Goal: Task Accomplishment & Management: Complete application form

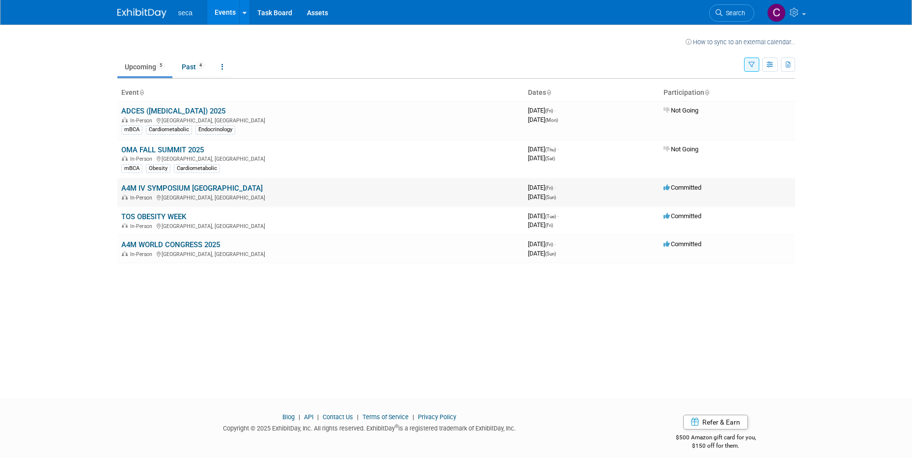
click at [184, 188] on link "A4M IV SYMPOSIUM [GEOGRAPHIC_DATA]" at bounding box center [191, 188] width 141 height 9
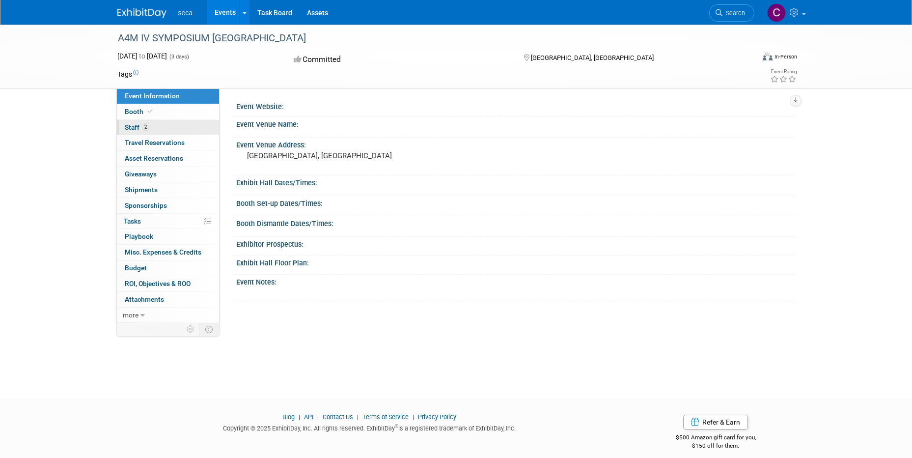
click at [131, 126] on span "Staff 2" at bounding box center [137, 127] width 25 height 8
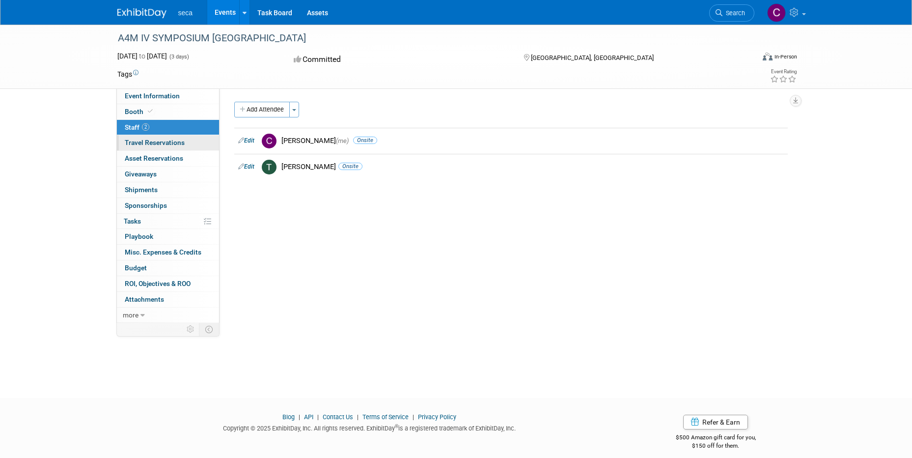
click at [135, 141] on span "Travel Reservations 0" at bounding box center [155, 142] width 60 height 8
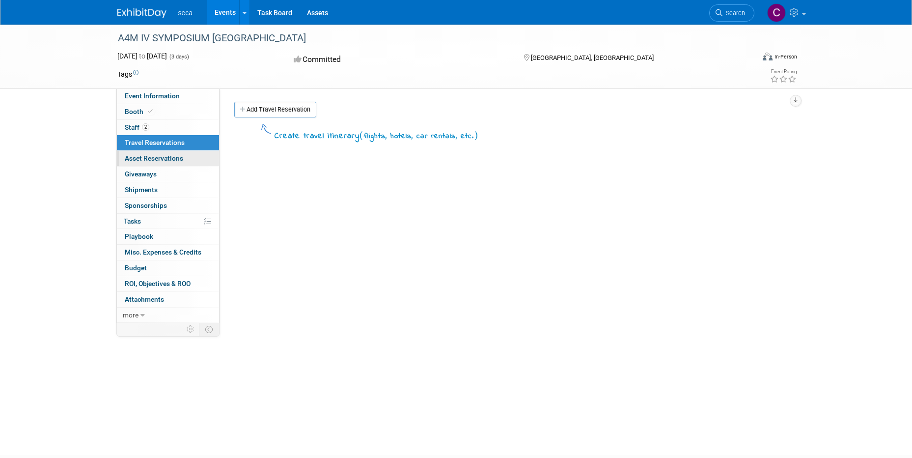
click at [161, 156] on span "Asset Reservations 0" at bounding box center [154, 158] width 58 height 8
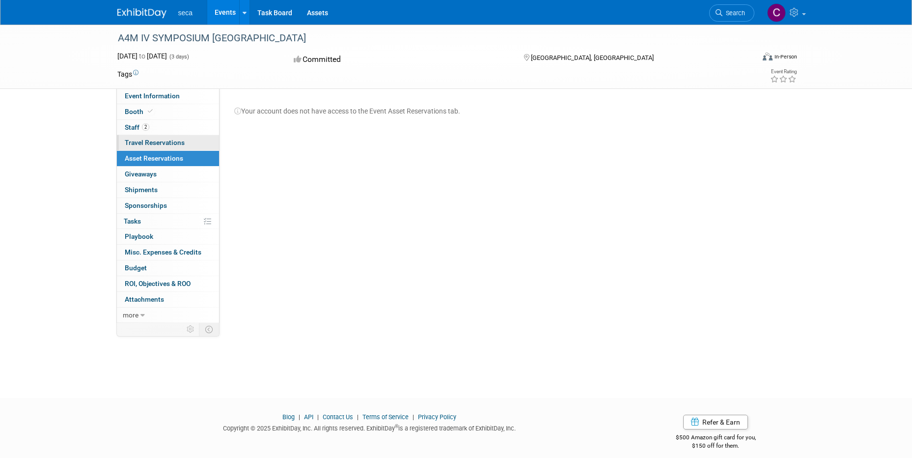
click at [151, 141] on span "Travel Reservations 0" at bounding box center [155, 142] width 60 height 8
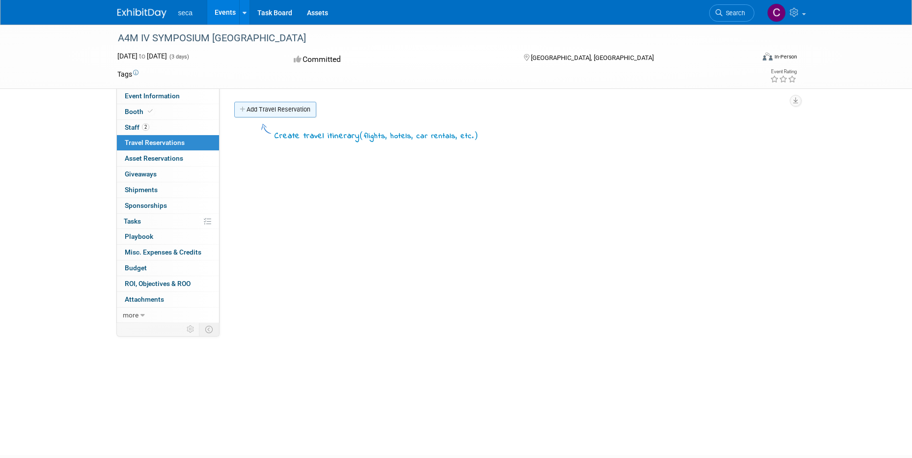
click at [258, 107] on link "Add Travel Reservation" at bounding box center [275, 110] width 82 height 16
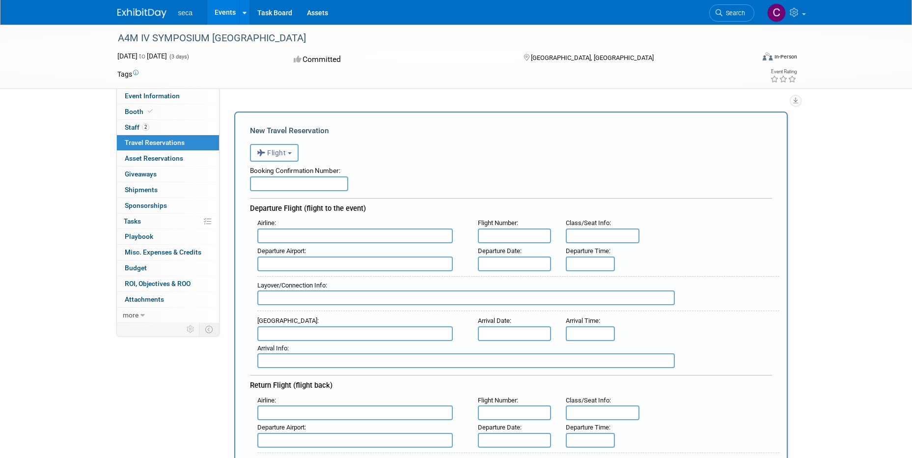
click at [263, 150] on icon "button" at bounding box center [262, 152] width 11 height 13
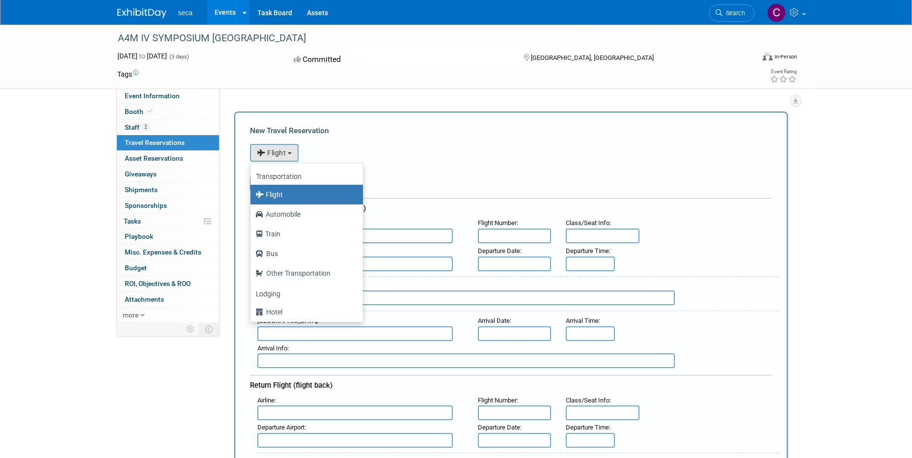
click at [427, 155] on div "<i class="fas fa-plane" style="padding: 6px 4px 6px 1px;"></i> Flight <i class=…" at bounding box center [511, 151] width 522 height 20
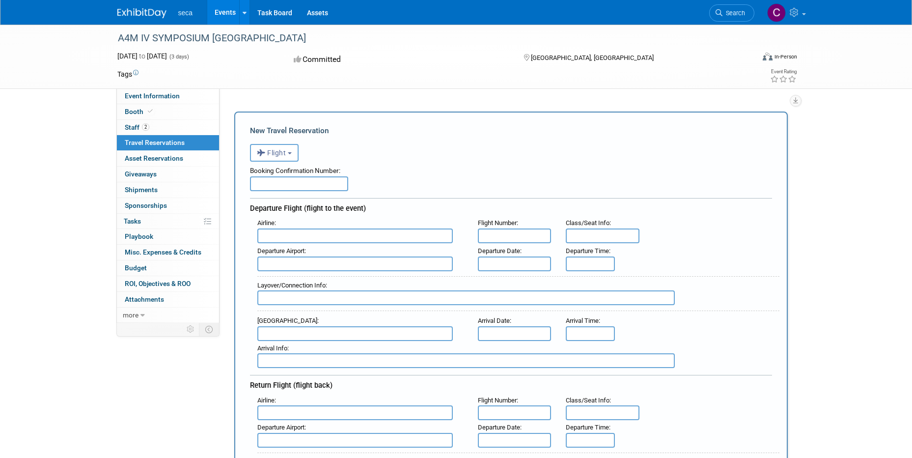
click at [313, 184] on input "text" at bounding box center [299, 183] width 98 height 15
click at [310, 227] on div "Airline :" at bounding box center [360, 223] width 206 height 11
click at [309, 231] on input "text" at bounding box center [354, 235] width 195 height 15
click at [315, 253] on span "JetBlu e Airways (JBU)" at bounding box center [360, 252] width 204 height 16
type input "JetBlue Airways (JBU)"
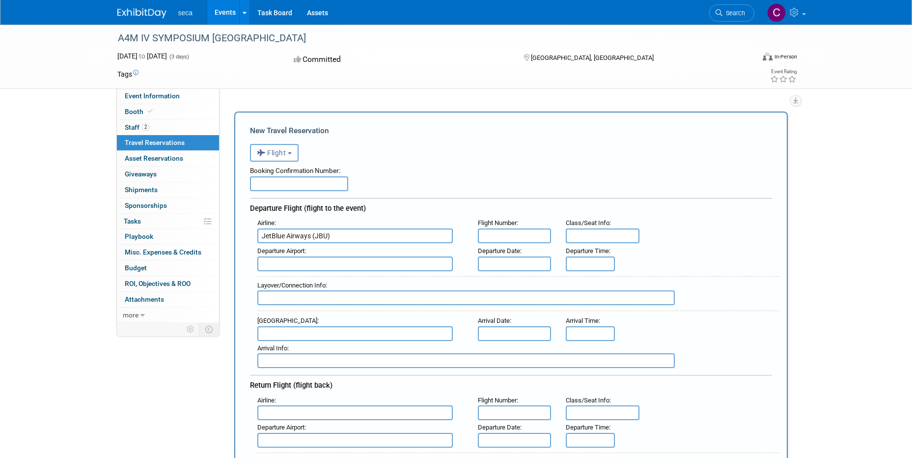
click at [523, 261] on input "text" at bounding box center [515, 263] width 74 height 15
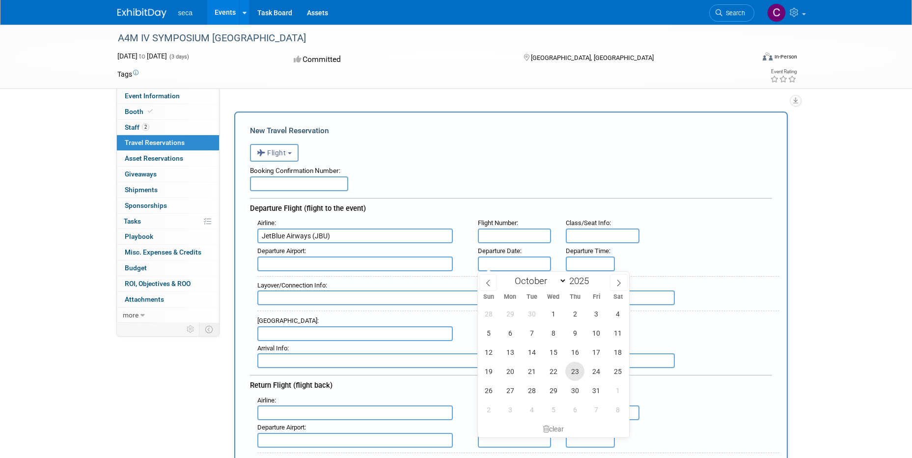
click at [575, 369] on span "23" at bounding box center [574, 370] width 19 height 19
type input "Oct 23, 2025"
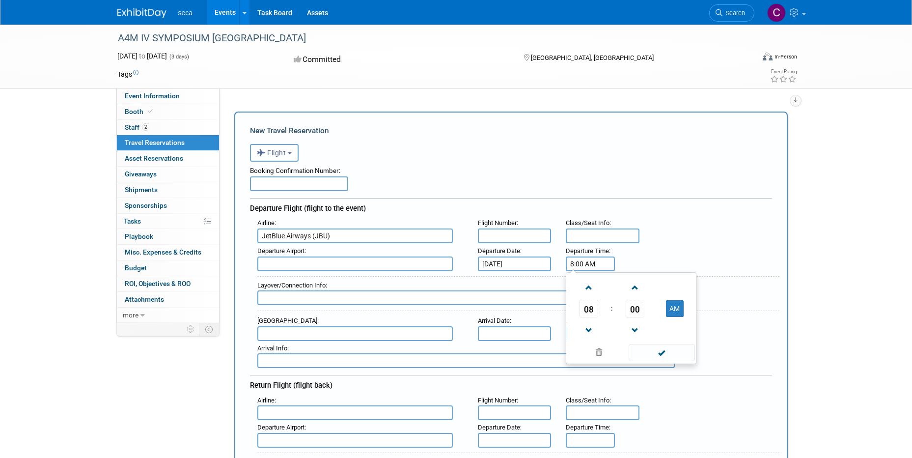
click at [596, 261] on input "8:00 AM" at bounding box center [590, 263] width 49 height 15
click at [585, 328] on span at bounding box center [588, 330] width 17 height 17
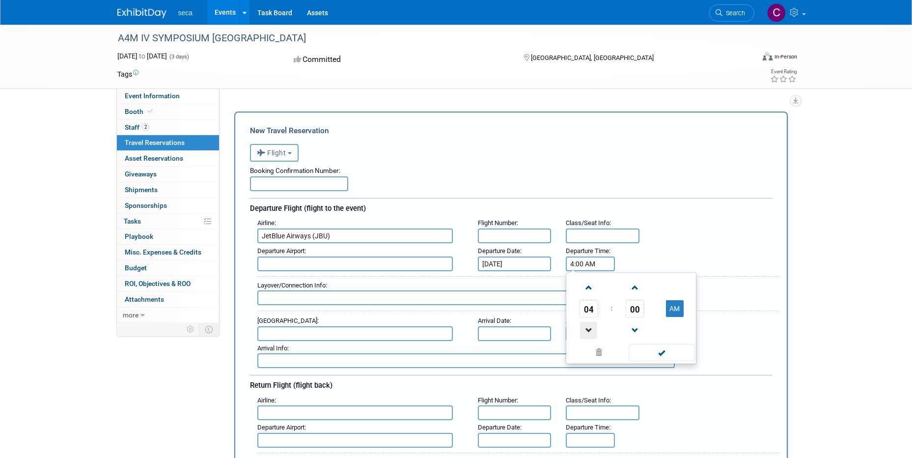
click at [585, 328] on span at bounding box center [588, 330] width 17 height 17
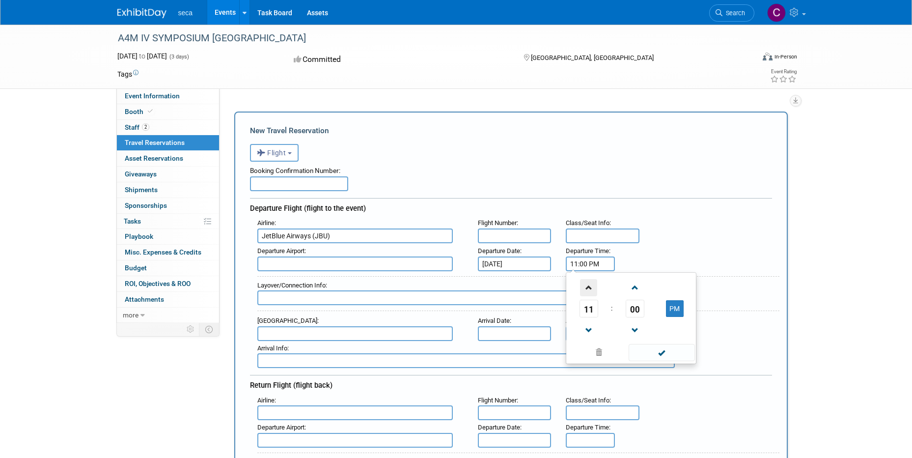
click at [588, 283] on span at bounding box center [588, 287] width 17 height 17
click at [635, 289] on span at bounding box center [634, 287] width 17 height 17
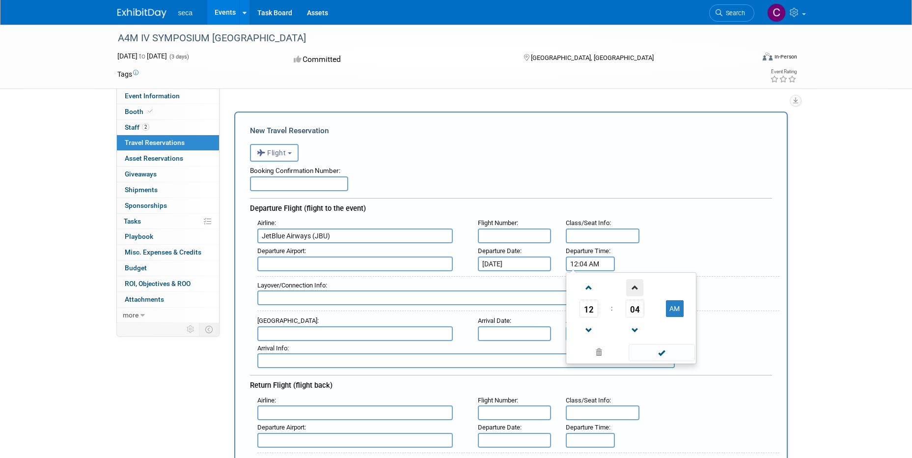
click at [635, 289] on span at bounding box center [634, 287] width 17 height 17
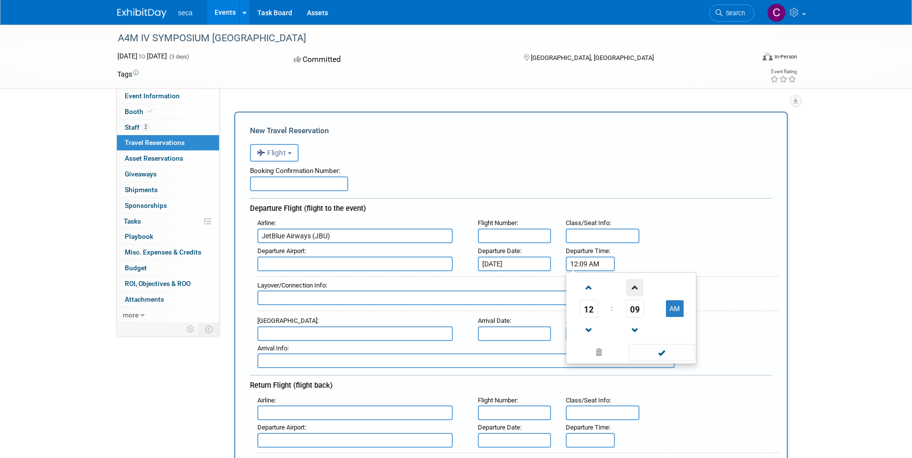
click at [635, 289] on span at bounding box center [634, 287] width 17 height 17
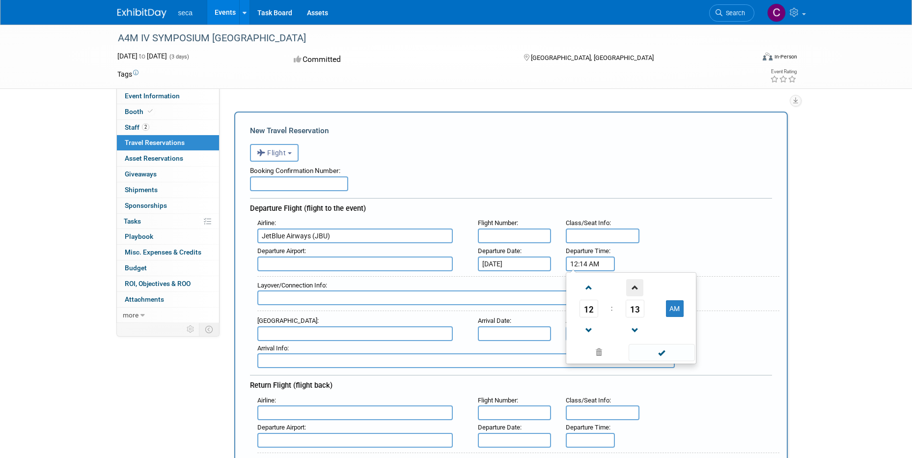
click at [635, 289] on span at bounding box center [634, 287] width 17 height 17
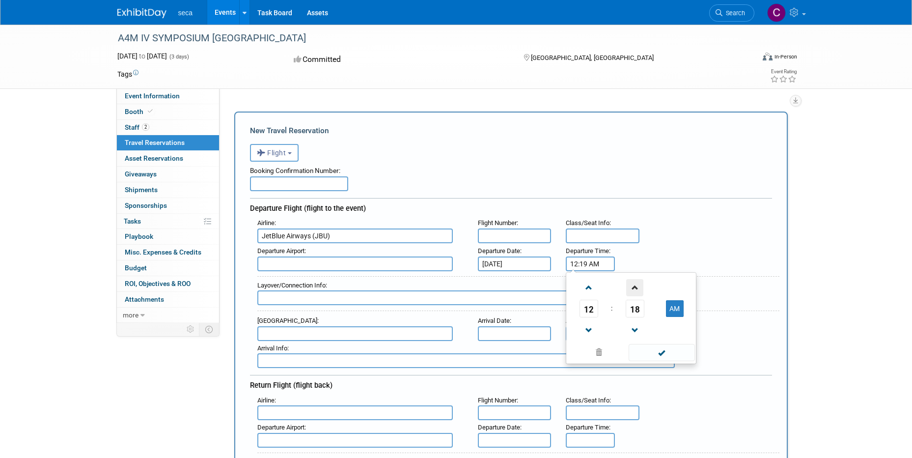
click at [635, 289] on span at bounding box center [634, 287] width 17 height 17
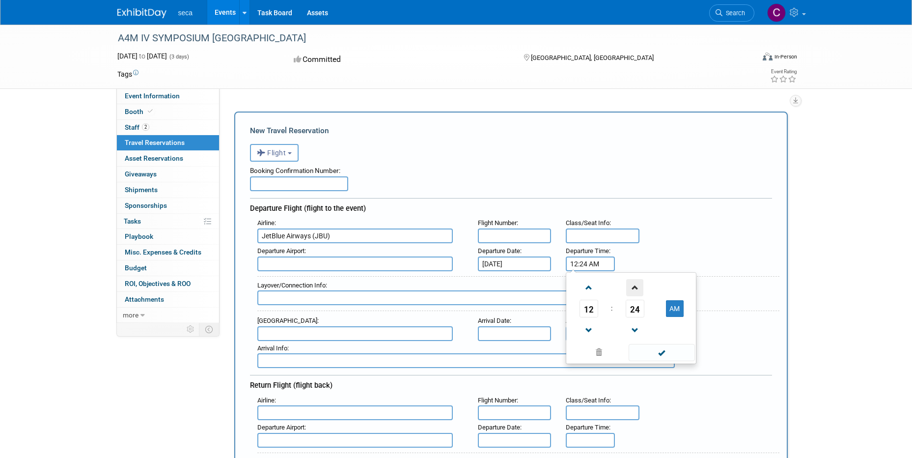
click at [635, 289] on span at bounding box center [634, 287] width 17 height 17
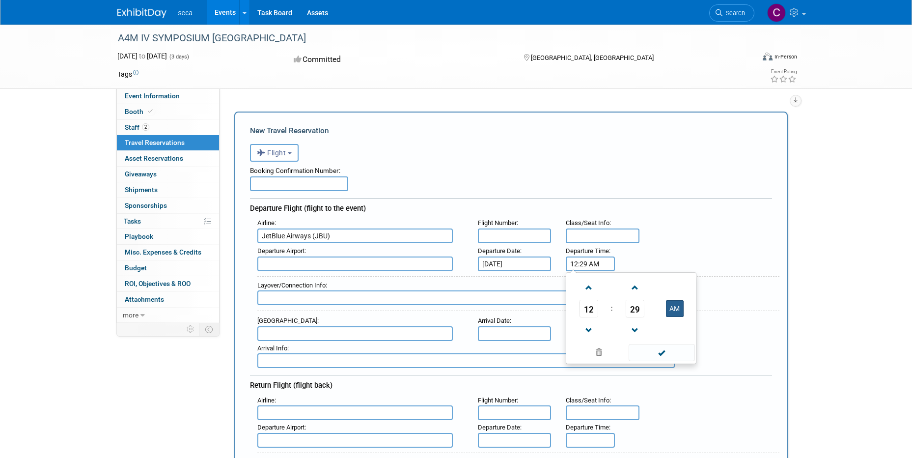
click at [666, 307] on button "AM" at bounding box center [675, 308] width 18 height 17
type input "12:29 PM"
click at [314, 260] on input "text" at bounding box center [354, 263] width 195 height 15
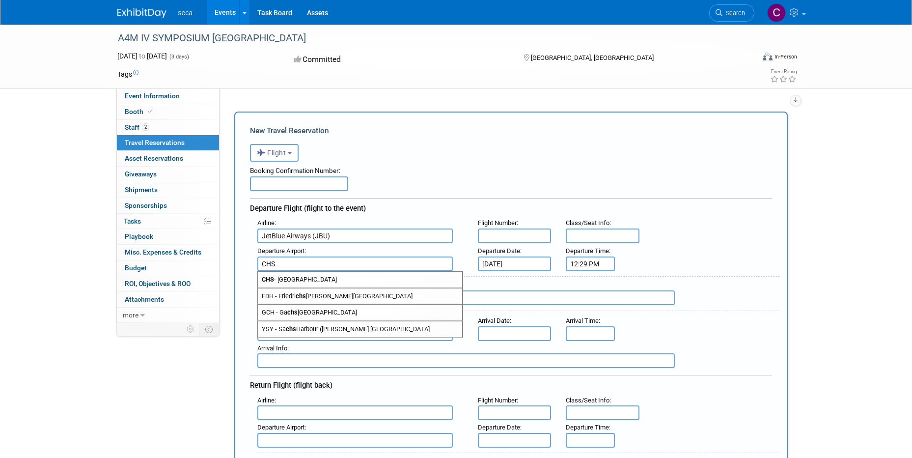
click at [334, 279] on span "CHS - Charleston Air Force Base-International Airport" at bounding box center [360, 280] width 204 height 16
type input "CHS - Charleston Air Force Base-International Airport"
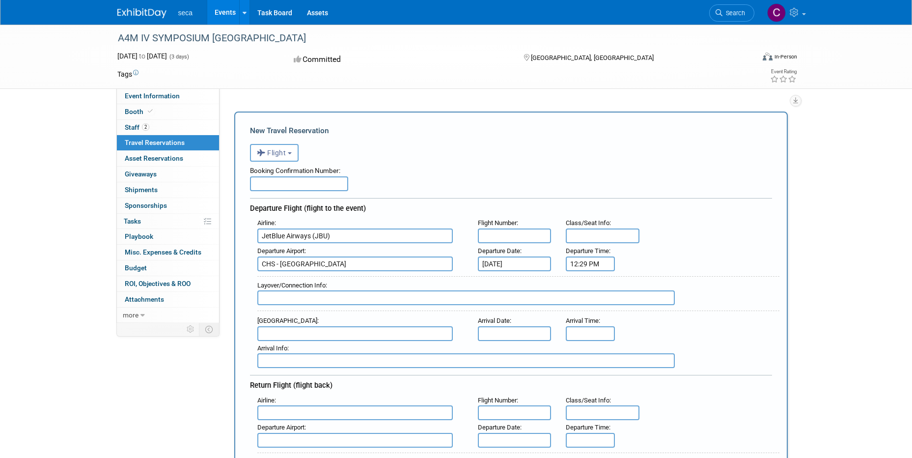
click at [287, 334] on input "text" at bounding box center [354, 333] width 195 height 15
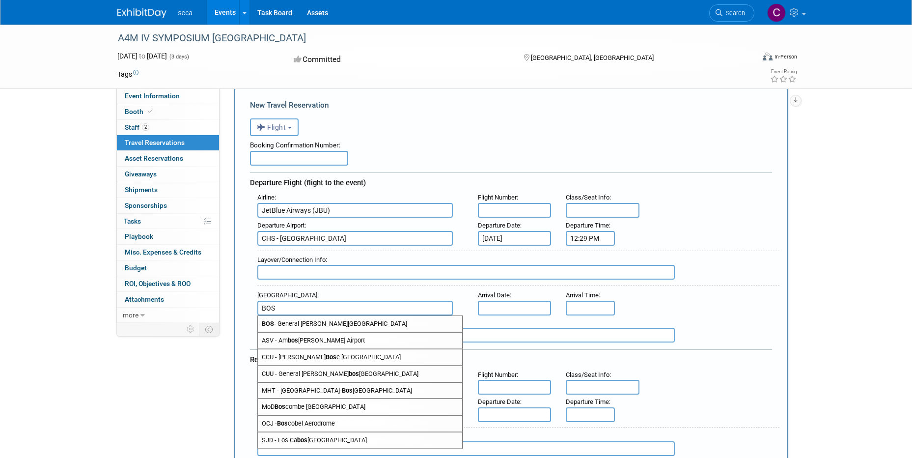
scroll to position [49, 0]
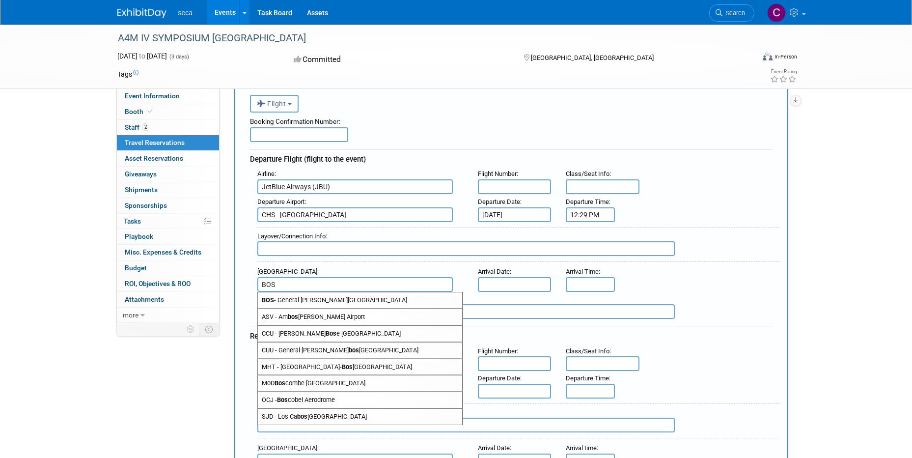
click at [274, 293] on span "BOS - General Edward Lawrence Logan International Airport" at bounding box center [360, 300] width 204 height 16
type input "BOS - General Edward Lawrence Logan International Airport"
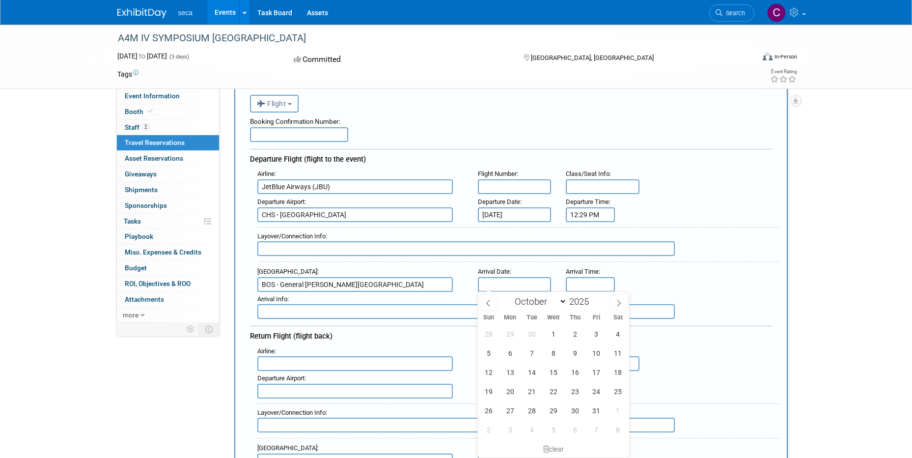
click at [510, 281] on input "text" at bounding box center [515, 284] width 74 height 15
click at [573, 390] on span "23" at bounding box center [574, 391] width 19 height 19
type input "Oct 23, 2025"
click at [745, 275] on div "Arrival Airport : BOS - General Edward Lawrence Logan International Airport Arr…" at bounding box center [514, 277] width 529 height 27
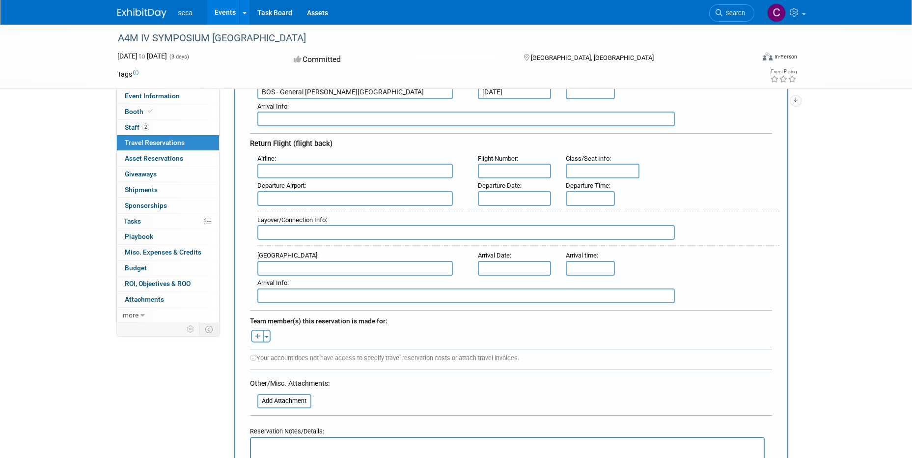
scroll to position [246, 0]
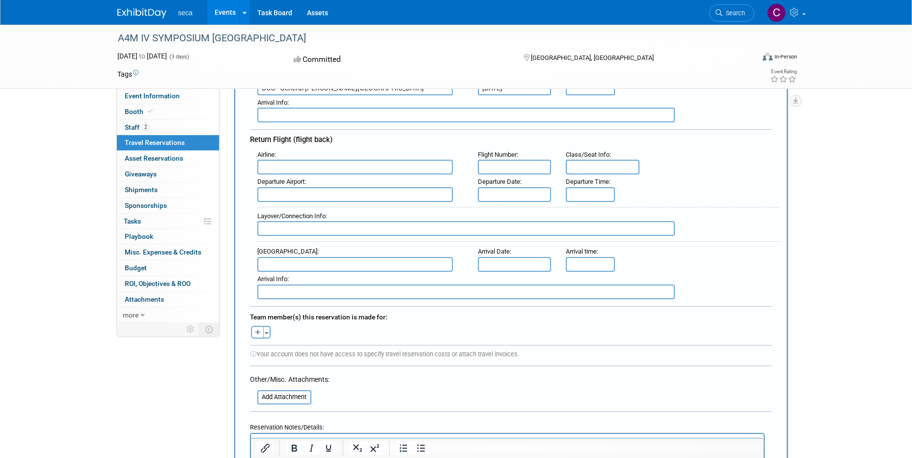
click at [278, 160] on input "text" at bounding box center [354, 167] width 195 height 15
click at [295, 178] on span "JetBl ue Airways (JBU)" at bounding box center [360, 183] width 204 height 16
type input "JetBlue Airways (JBU)"
click at [522, 196] on input "text" at bounding box center [515, 194] width 74 height 15
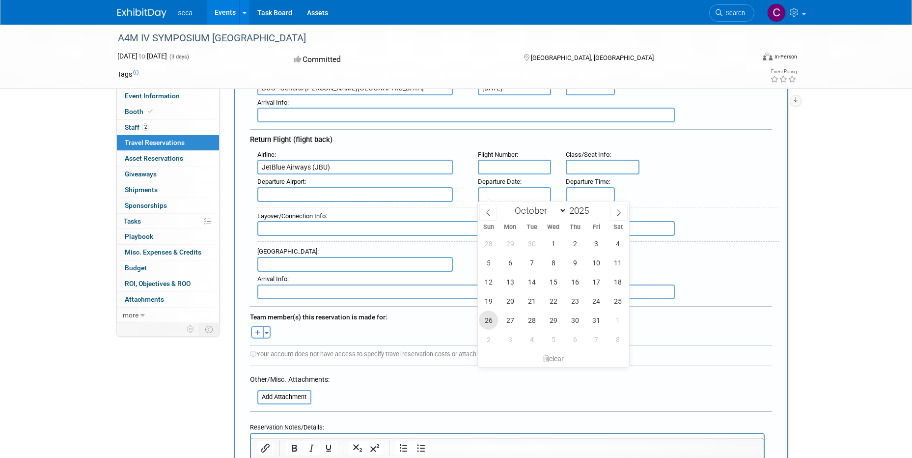
click at [490, 323] on span "26" at bounding box center [488, 319] width 19 height 19
type input "Oct 26, 2025"
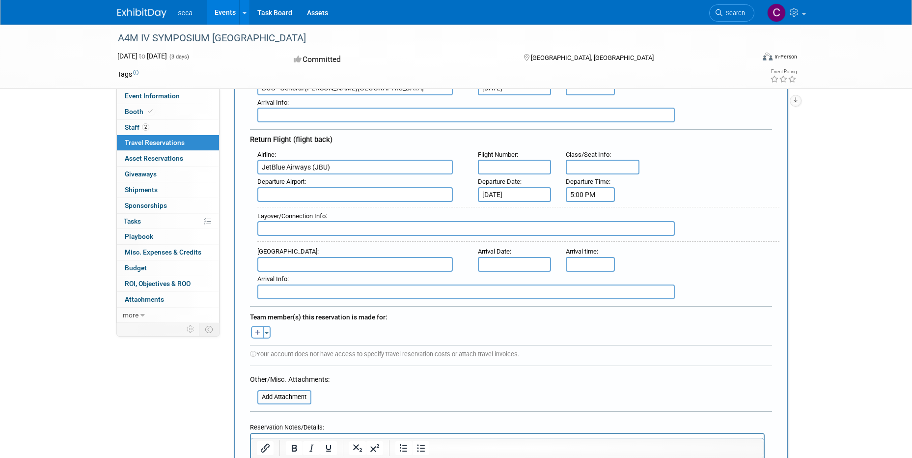
click at [577, 192] on input "5:00 PM" at bounding box center [590, 194] width 49 height 15
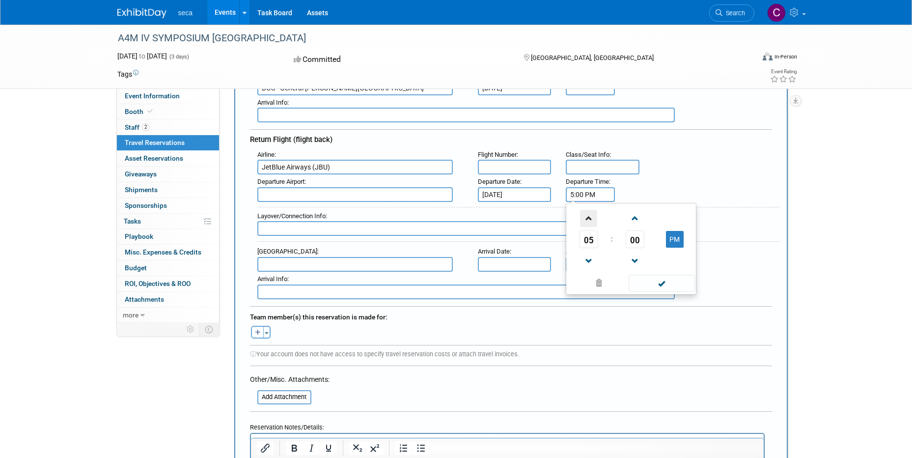
click at [588, 224] on span at bounding box center [588, 218] width 17 height 17
click at [589, 222] on span at bounding box center [588, 218] width 17 height 17
click at [674, 244] on button "PM" at bounding box center [675, 239] width 18 height 17
click at [634, 257] on span at bounding box center [634, 260] width 17 height 17
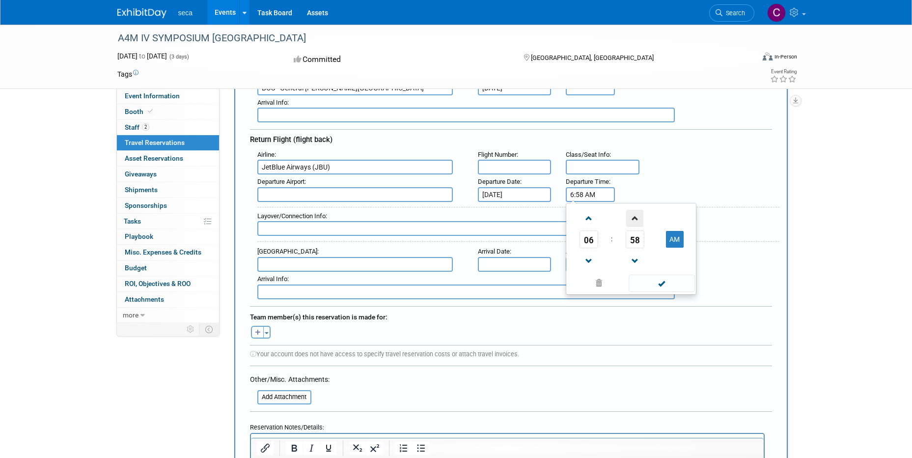
click at [639, 218] on span at bounding box center [634, 218] width 17 height 17
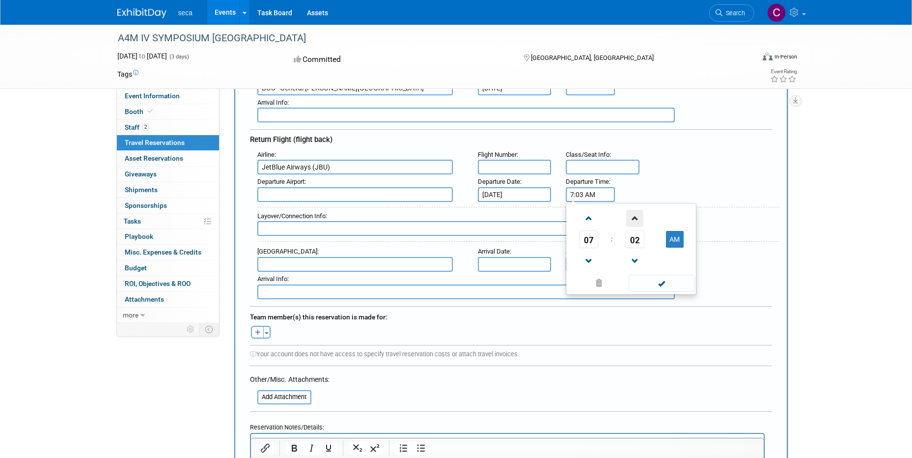
click at [639, 218] on span at bounding box center [634, 218] width 17 height 17
type input "7:05 AM"
click at [778, 286] on div "Arrival Info :" at bounding box center [514, 285] width 529 height 27
click at [359, 260] on input "text" at bounding box center [354, 264] width 195 height 15
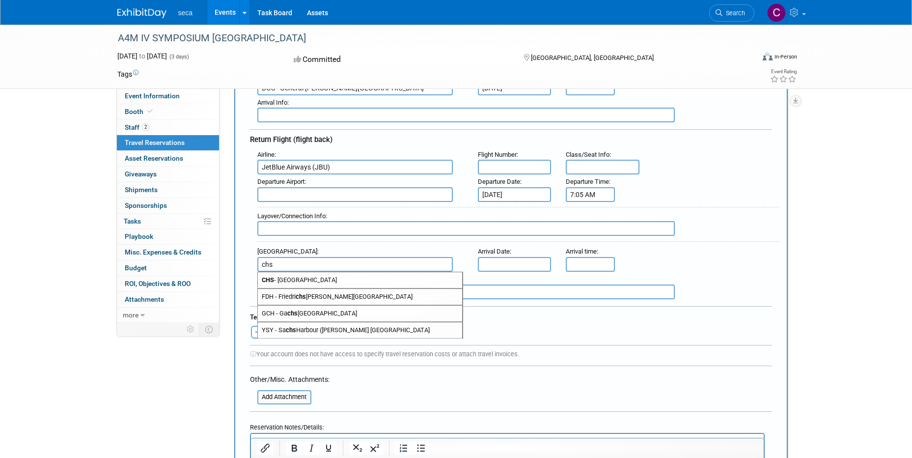
click at [357, 274] on span "CHS - Charleston Air Force Base-International Airport" at bounding box center [360, 280] width 204 height 16
type input "CHS - Charleston Air Force Base-International Airport"
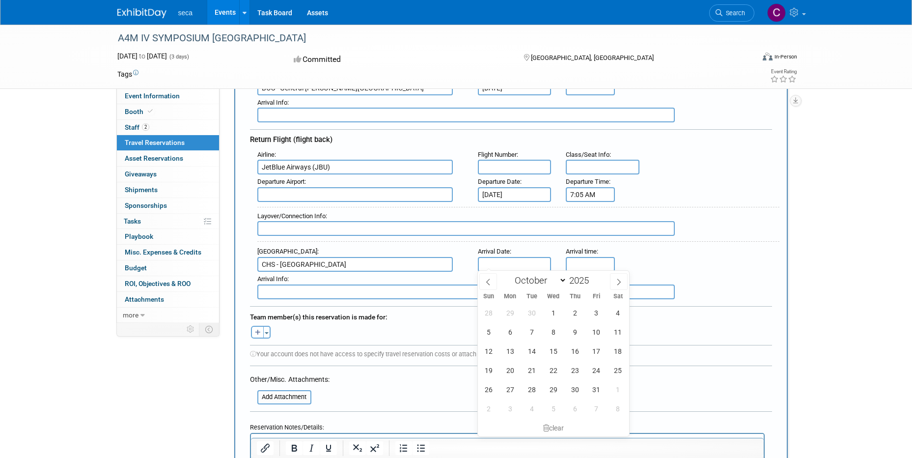
click at [496, 257] on input "text" at bounding box center [515, 264] width 74 height 15
click at [481, 387] on span "26" at bounding box center [488, 389] width 19 height 19
type input "Oct 26, 2025"
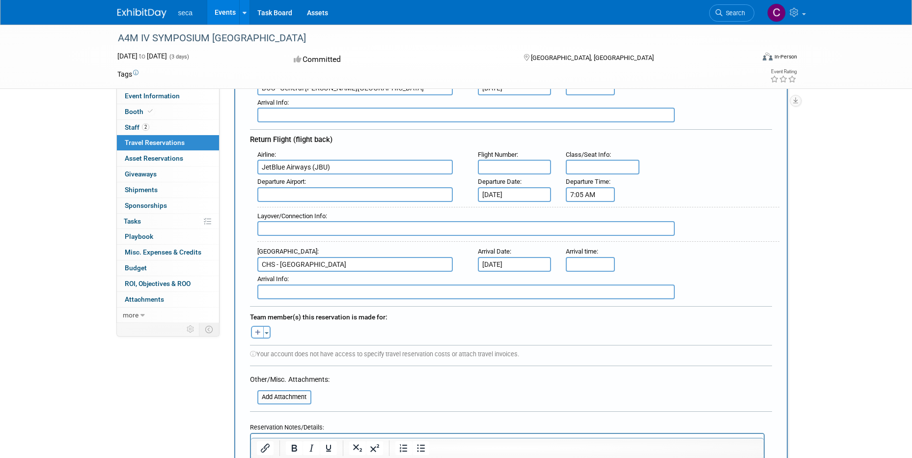
click at [583, 252] on span "Arrival time" at bounding box center [581, 250] width 31 height 7
click at [583, 263] on input "5:00 PM" at bounding box center [590, 264] width 49 height 15
click at [590, 287] on span at bounding box center [588, 287] width 17 height 17
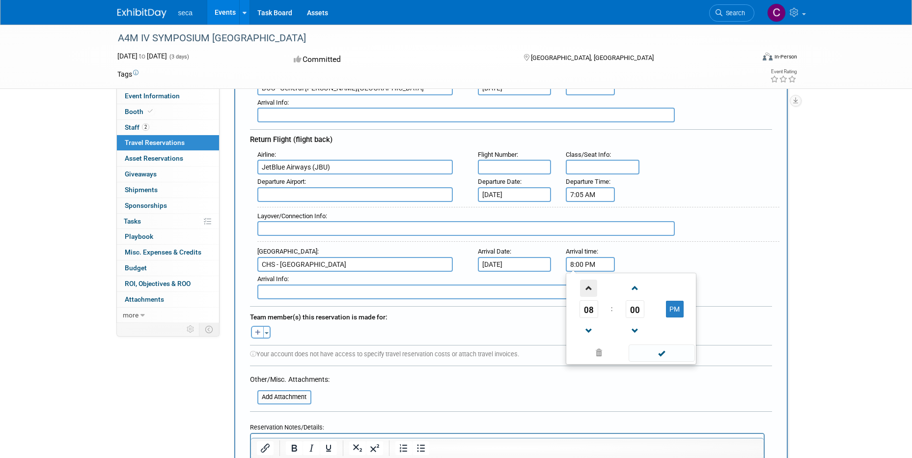
click at [590, 287] on span at bounding box center [588, 287] width 17 height 17
click at [641, 304] on span "00" at bounding box center [635, 309] width 19 height 18
click at [615, 344] on td "45" at bounding box center [615, 341] width 31 height 27
click at [638, 290] on span at bounding box center [634, 287] width 17 height 17
click at [639, 288] on span at bounding box center [634, 287] width 17 height 17
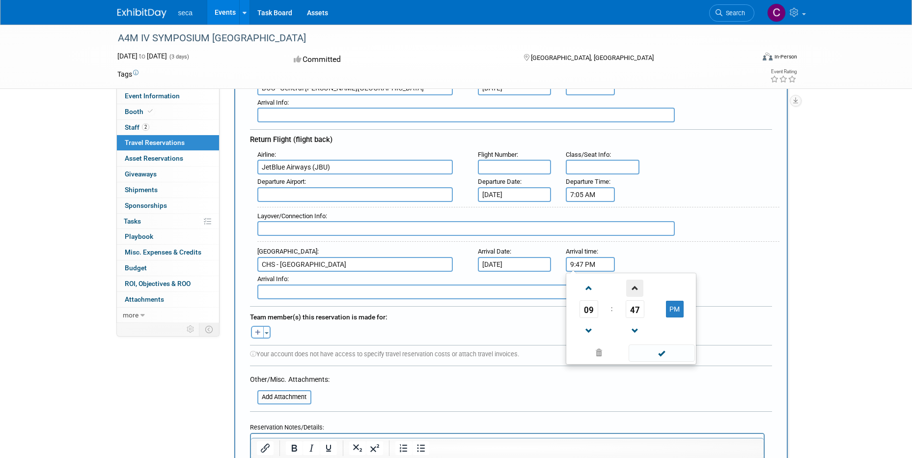
click at [639, 288] on span at bounding box center [634, 287] width 17 height 17
click at [674, 305] on button "PM" at bounding box center [675, 309] width 18 height 17
type input "9:48 AM"
click at [786, 306] on div "New Travel Reservation <i class="fas fa-plane" style="padding: 6px 4px 6px 1px;…" at bounding box center [510, 202] width 553 height 672
click at [253, 336] on button "button" at bounding box center [257, 332] width 13 height 13
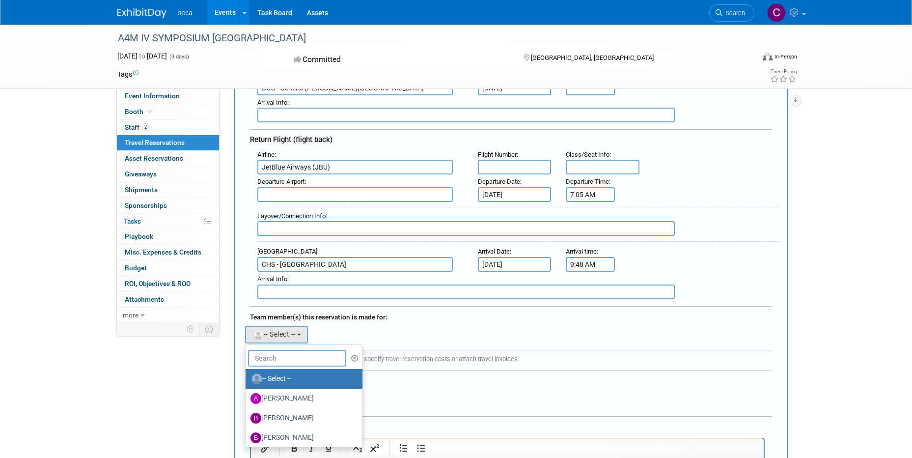
click at [279, 359] on input "text" at bounding box center [297, 358] width 98 height 17
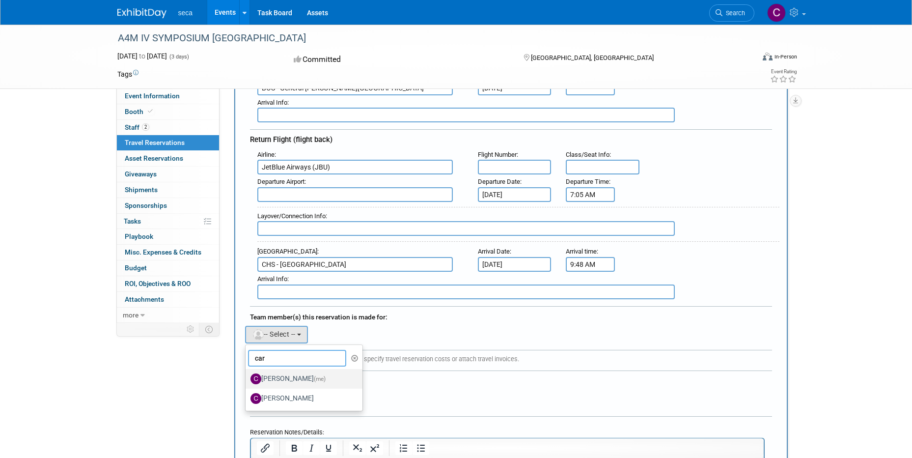
type input "car"
click at [284, 377] on label "Carly Carter (me)" at bounding box center [301, 379] width 103 height 16
click at [247, 377] on input "Carly Carter (me)" at bounding box center [244, 377] width 6 height 6
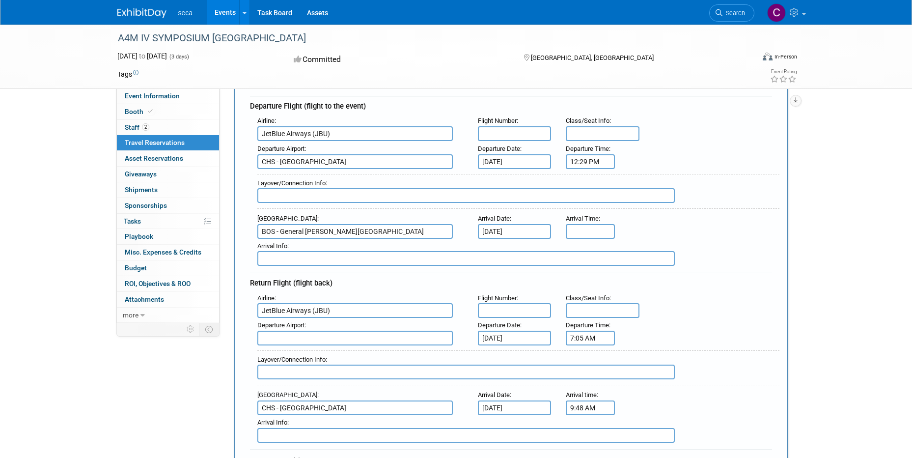
scroll to position [98, 0]
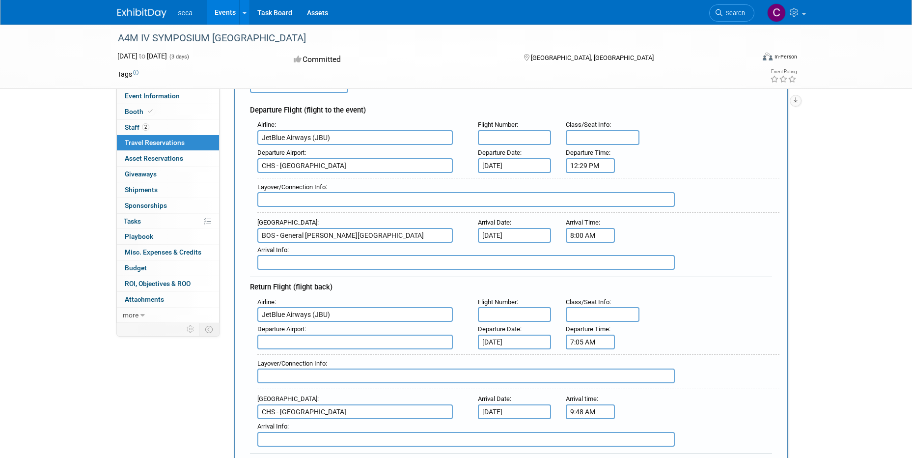
click at [594, 242] on div "Airline : JetBlue Airways (JBU) Flight Number : Class/Seat Info : Departure Air…" at bounding box center [511, 193] width 522 height 152
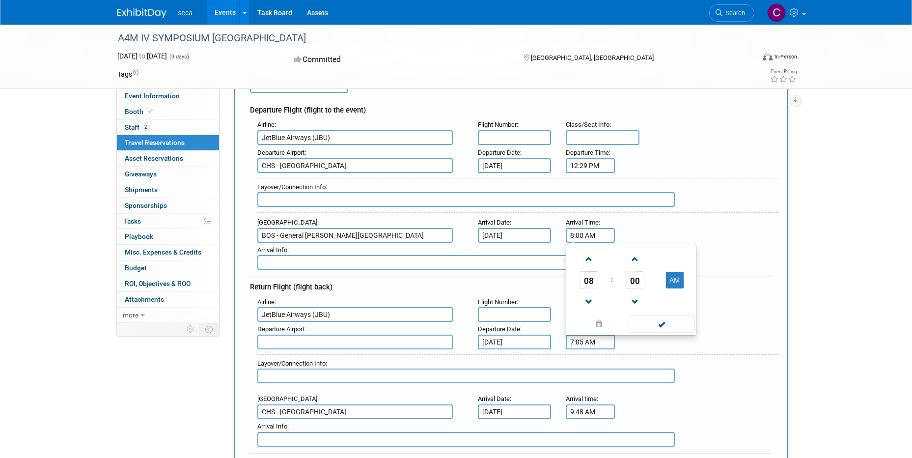
click at [591, 277] on span "08" at bounding box center [588, 280] width 19 height 18
click at [642, 259] on td "02" at bounding box center [646, 259] width 31 height 27
click at [635, 259] on span at bounding box center [634, 258] width 17 height 17
click at [639, 282] on span "01" at bounding box center [635, 280] width 19 height 18
drag, startPoint x: 587, startPoint y: 310, endPoint x: 614, endPoint y: 285, distance: 36.5
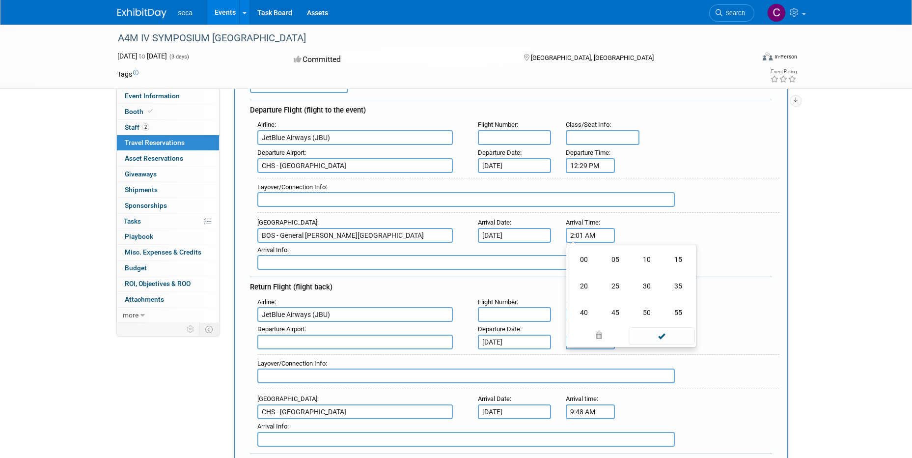
click at [586, 310] on td "40" at bounding box center [583, 312] width 31 height 27
click at [637, 263] on span at bounding box center [634, 258] width 17 height 17
drag, startPoint x: 678, startPoint y: 278, endPoint x: 685, endPoint y: 280, distance: 6.6
click at [679, 278] on button "AM" at bounding box center [675, 280] width 18 height 17
type input "2:41 PM"
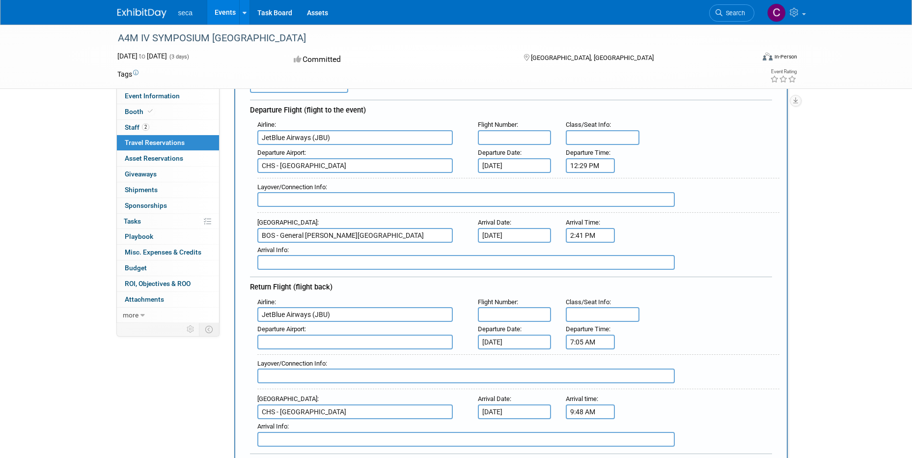
click at [748, 290] on div "Return Flight (flight back)" at bounding box center [511, 285] width 522 height 18
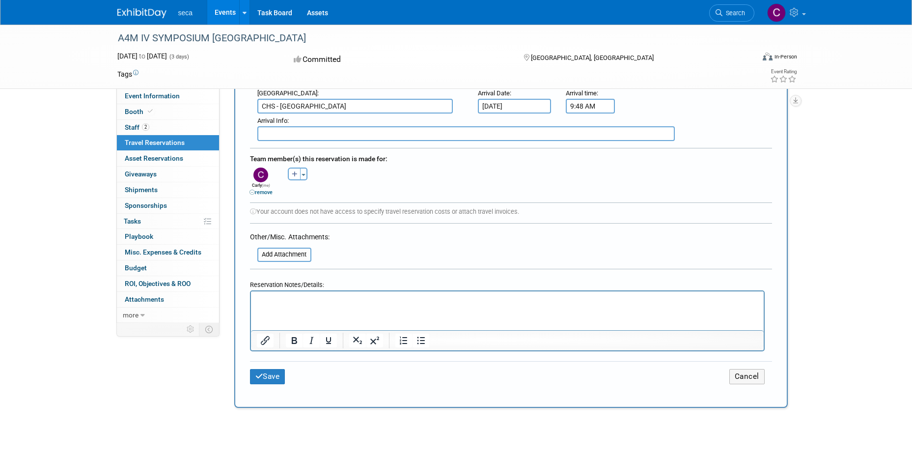
scroll to position [442, 0]
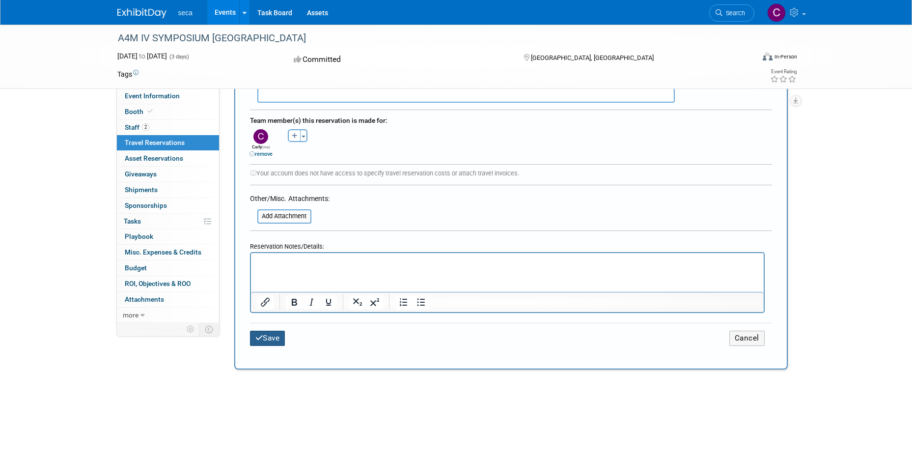
click at [275, 337] on button "Save" at bounding box center [267, 337] width 35 height 15
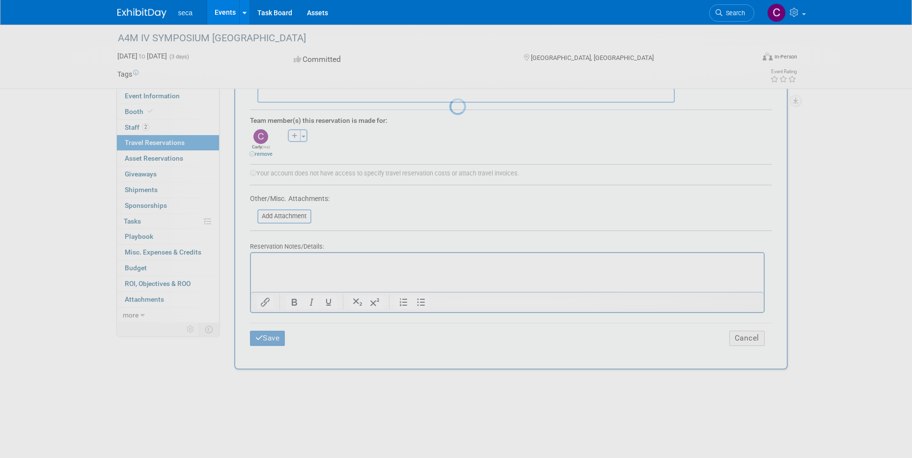
scroll to position [0, 0]
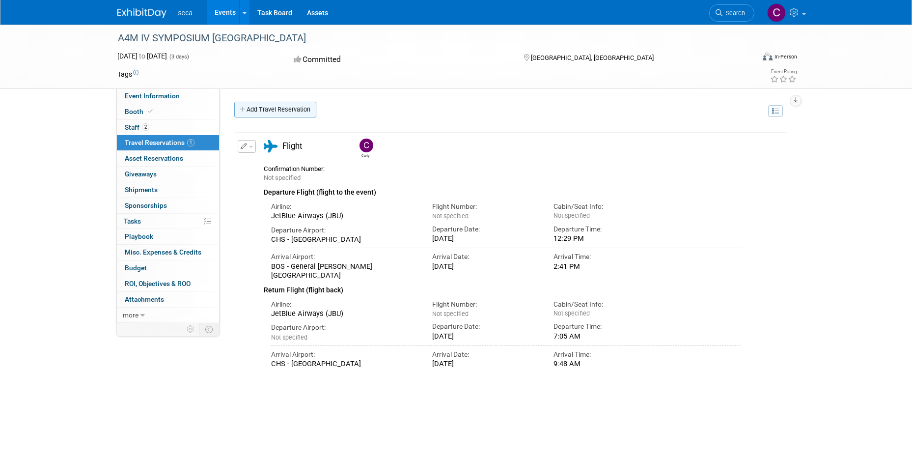
click at [279, 109] on link "Add Travel Reservation" at bounding box center [275, 110] width 82 height 16
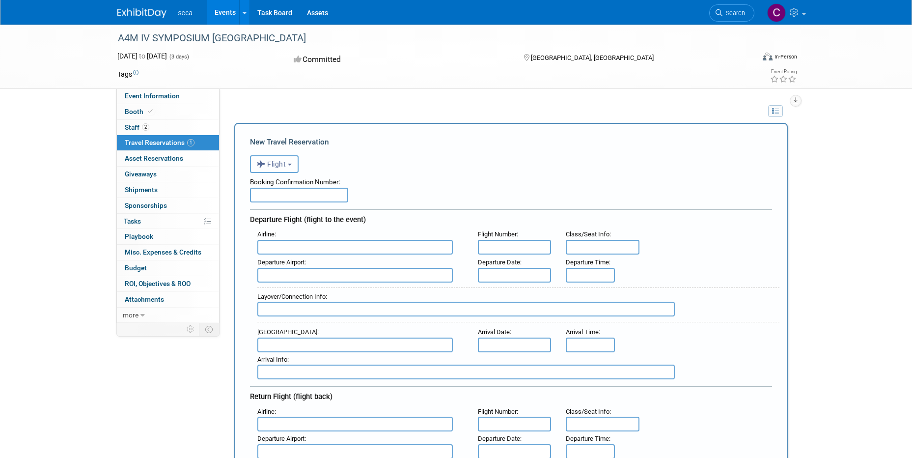
click at [283, 164] on span "Flight" at bounding box center [271, 164] width 29 height 8
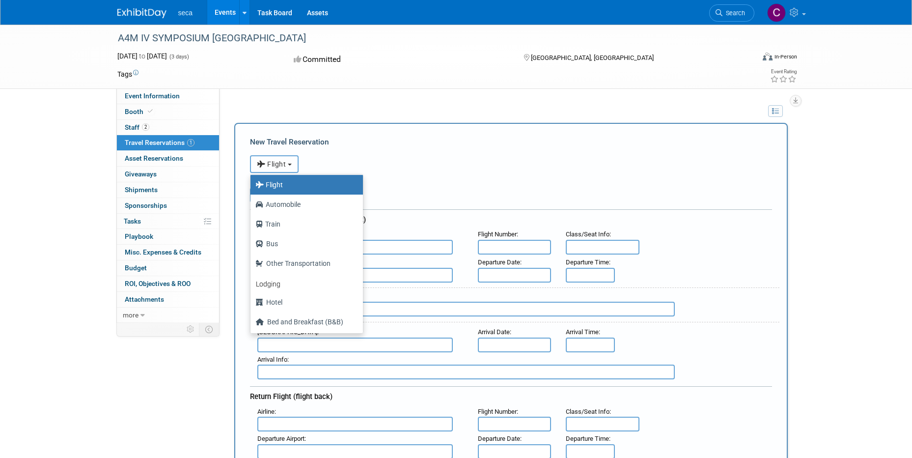
scroll to position [42, 0]
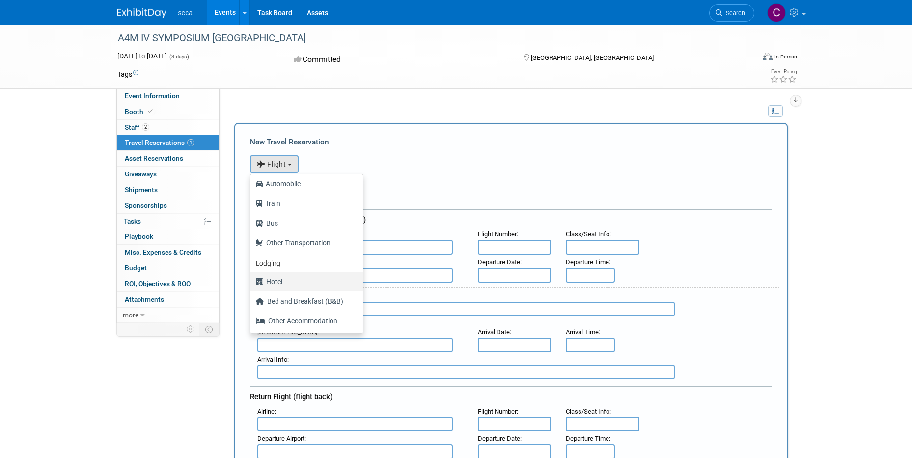
click at [298, 284] on label "Hotel" at bounding box center [304, 282] width 98 height 16
click at [252, 283] on input "Hotel" at bounding box center [249, 280] width 6 height 6
select select "6"
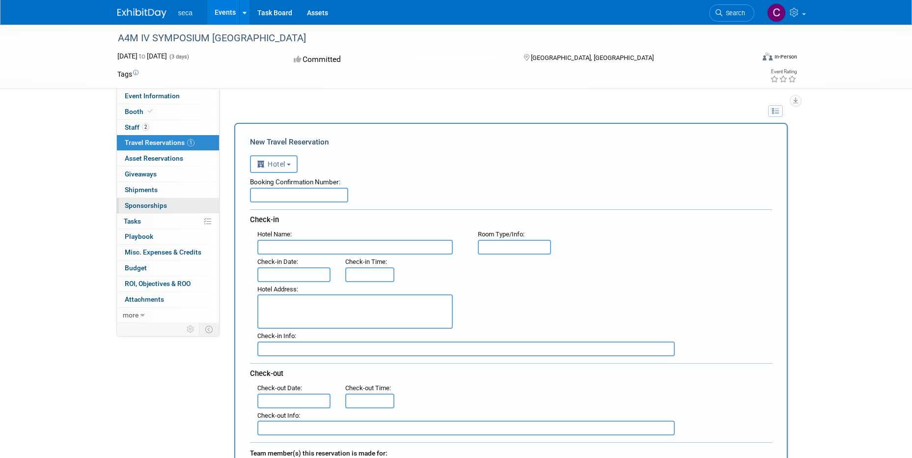
drag, startPoint x: 288, startPoint y: 193, endPoint x: 203, endPoint y: 198, distance: 84.6
click at [288, 193] on input "text" at bounding box center [299, 195] width 98 height 15
click at [293, 190] on input "text" at bounding box center [299, 195] width 98 height 15
paste input "OORI32K4"
type input "OORI32K4"
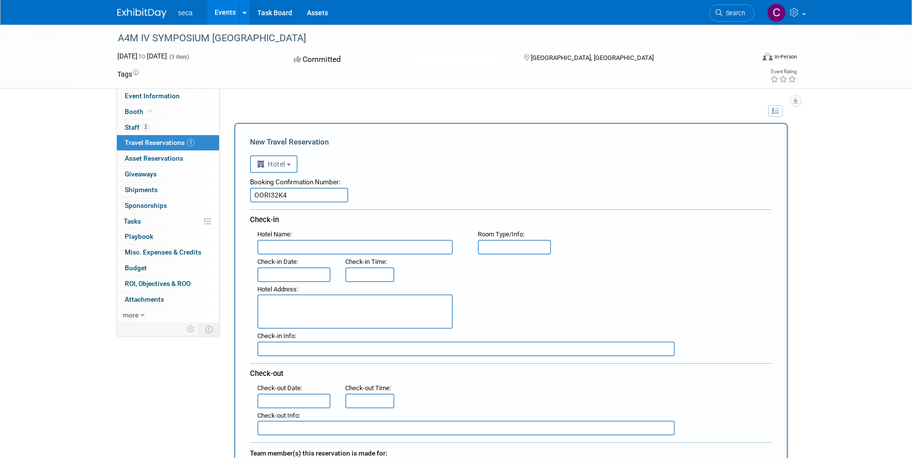
click at [305, 250] on input "text" at bounding box center [354, 247] width 195 height 15
type input "Encore Boston Harbor"
click at [274, 269] on input "text" at bounding box center [294, 274] width 74 height 15
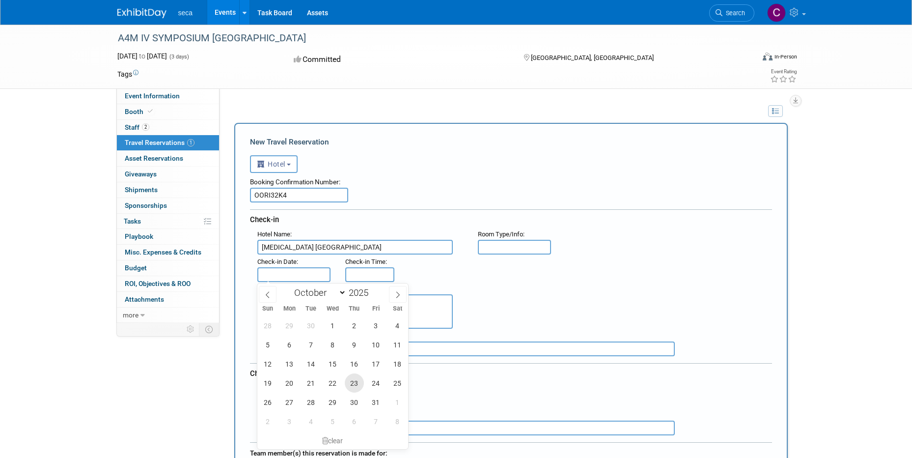
click at [357, 387] on span "23" at bounding box center [354, 382] width 19 height 19
type input "Oct 23, 2025"
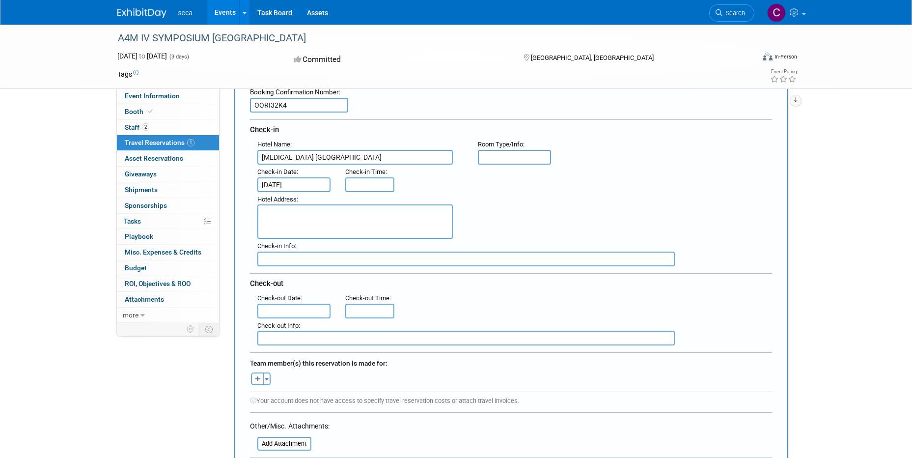
scroll to position [98, 0]
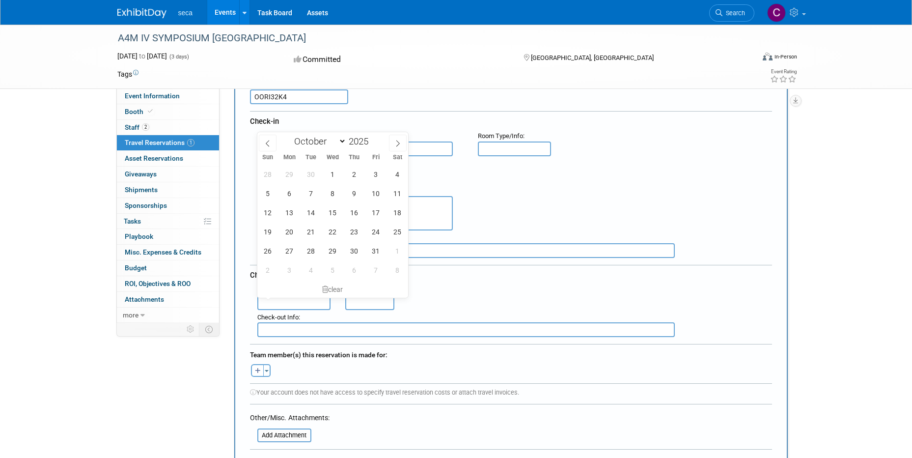
click at [285, 301] on input "text" at bounding box center [294, 302] width 74 height 15
click at [268, 254] on span "26" at bounding box center [267, 250] width 19 height 19
type input "Oct 26, 2025"
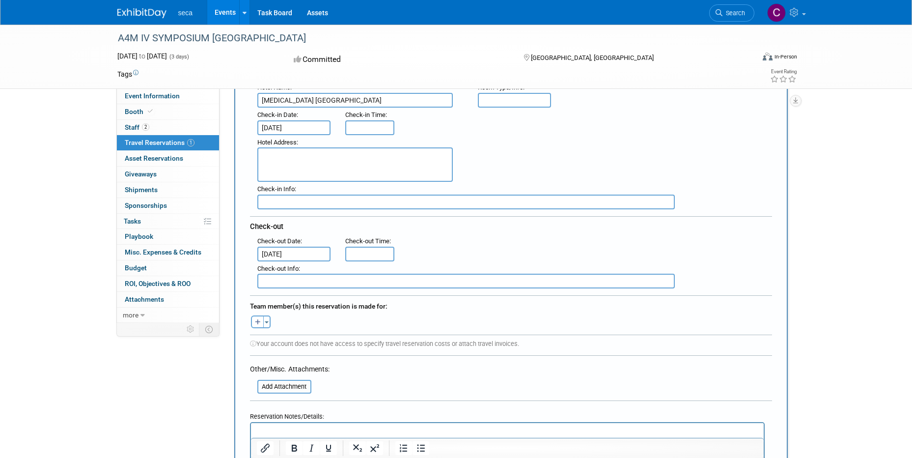
scroll to position [147, 0]
click at [253, 323] on button "button" at bounding box center [257, 321] width 13 height 13
select select
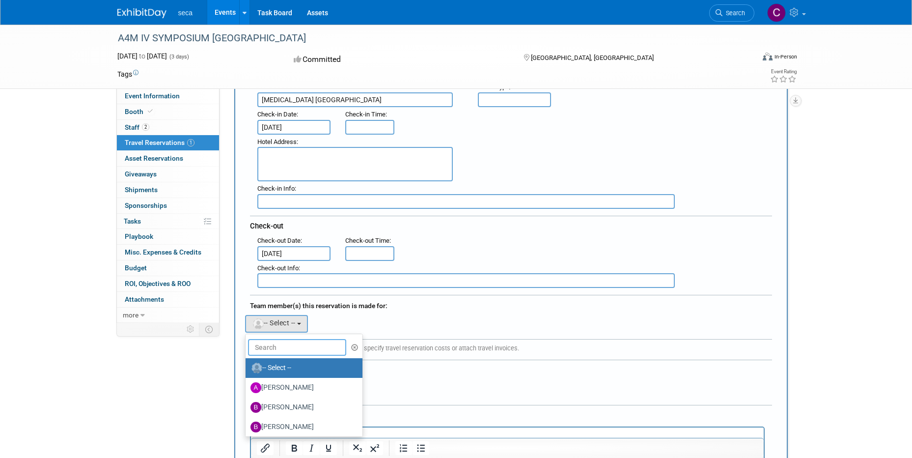
click at [264, 351] on input "text" at bounding box center [297, 347] width 98 height 17
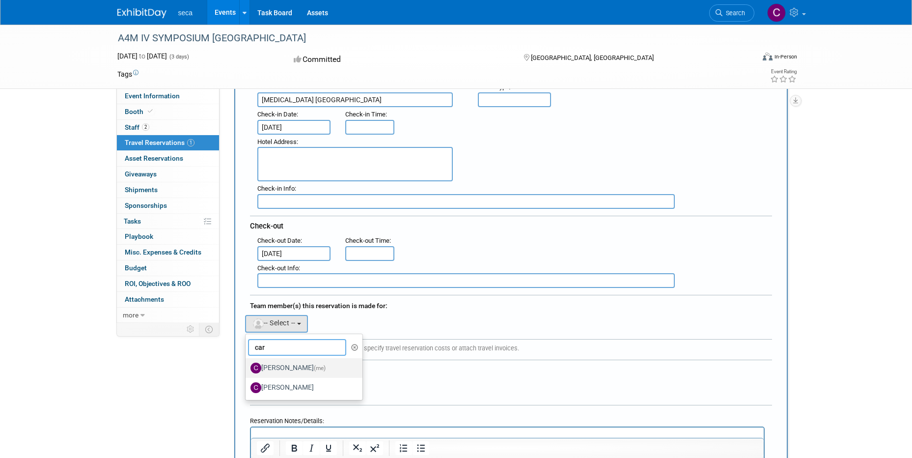
type input "car"
click at [305, 372] on label "Carly Carter (me)" at bounding box center [301, 368] width 103 height 16
click at [247, 370] on input "Carly Carter (me)" at bounding box center [244, 366] width 6 height 6
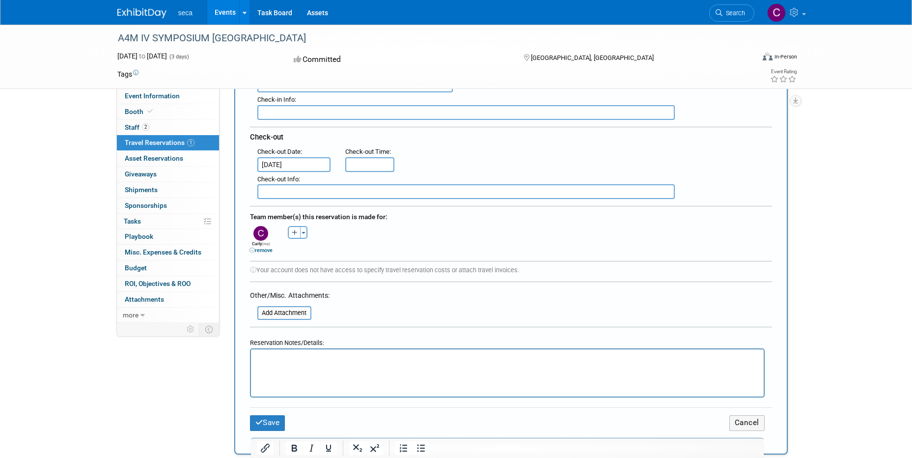
scroll to position [344, 0]
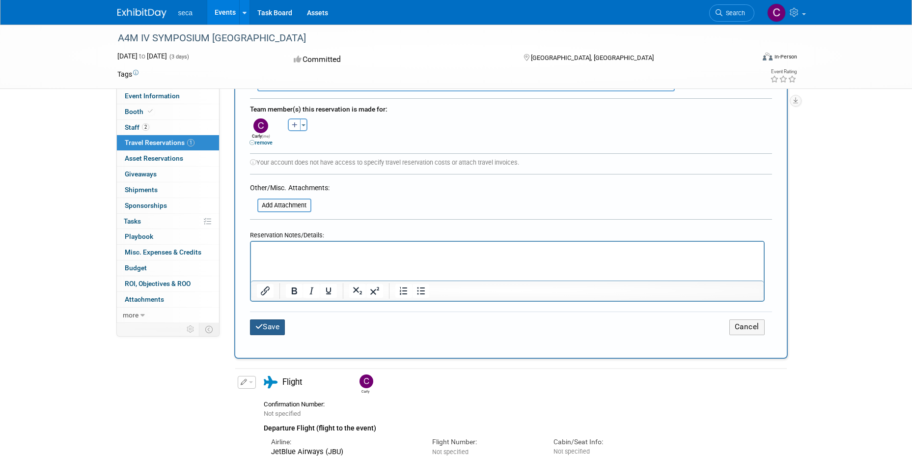
click at [270, 330] on button "Save" at bounding box center [267, 326] width 35 height 15
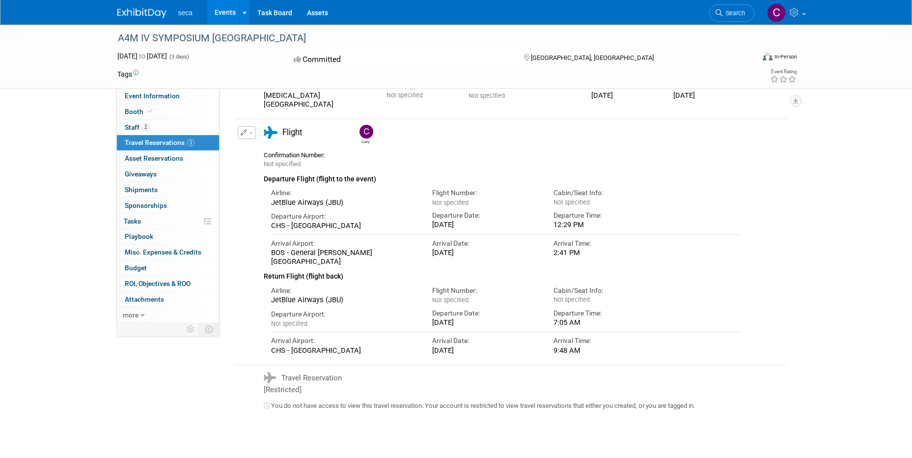
scroll to position [181, 0]
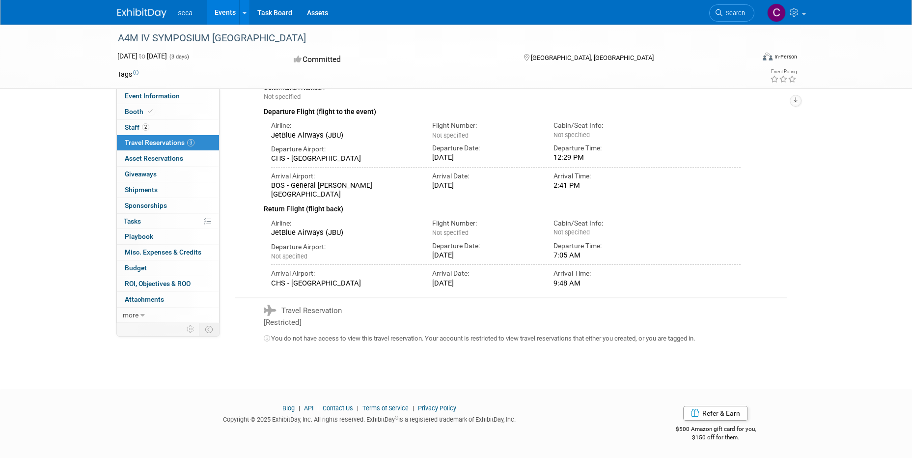
click at [133, 36] on div "A4M IV SYMPOSIUM [GEOGRAPHIC_DATA]" at bounding box center [426, 38] width 625 height 18
click at [141, 8] on link at bounding box center [147, 8] width 61 height 8
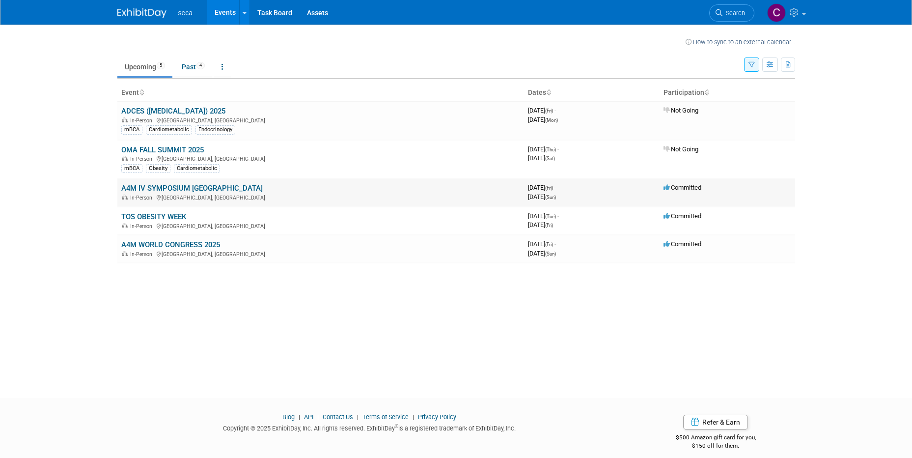
click at [397, 192] on td "A4M IV SYMPOSIUM BOSTON In-Person Boston, MA" at bounding box center [320, 192] width 407 height 28
click at [201, 188] on link "A4M IV SYMPOSIUM [GEOGRAPHIC_DATA]" at bounding box center [191, 188] width 141 height 9
click at [160, 213] on link "TOS OBESITY WEEK" at bounding box center [153, 216] width 65 height 9
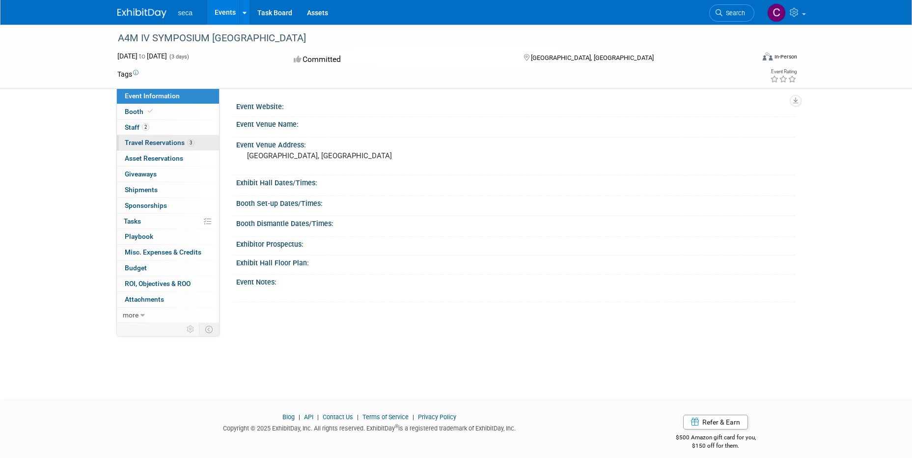
click at [141, 135] on link "3 Travel Reservations 3" at bounding box center [168, 142] width 102 height 15
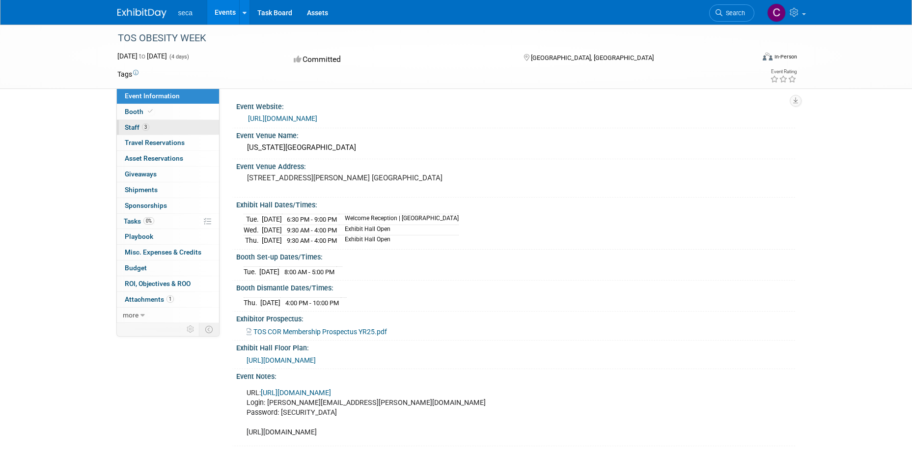
click at [135, 131] on span "Staff 3" at bounding box center [137, 127] width 25 height 8
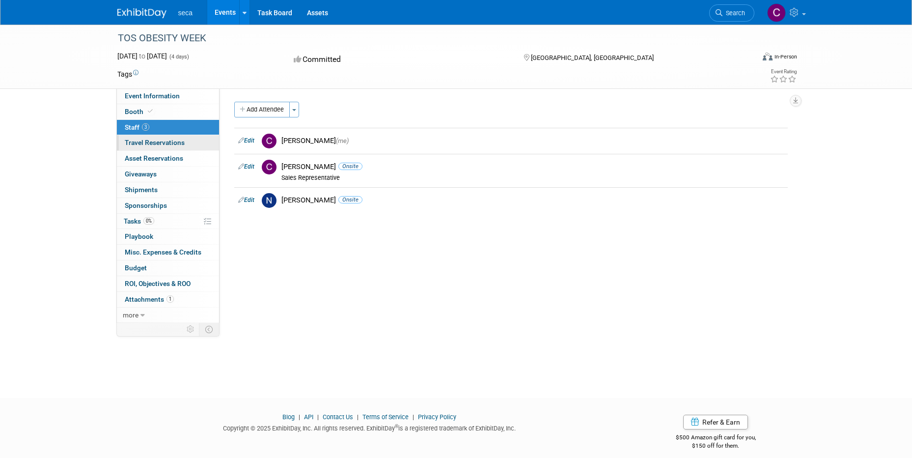
click at [152, 144] on span "Travel Reservations 0" at bounding box center [155, 142] width 60 height 8
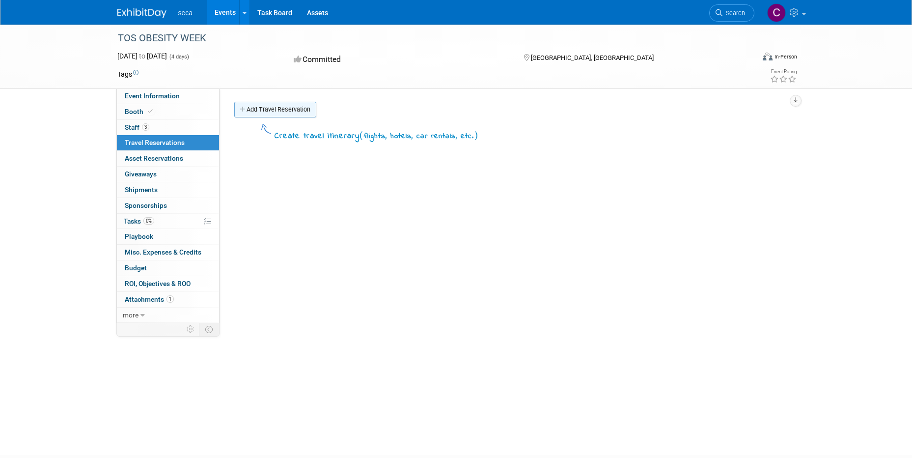
click at [265, 104] on link "Add Travel Reservation" at bounding box center [275, 110] width 82 height 16
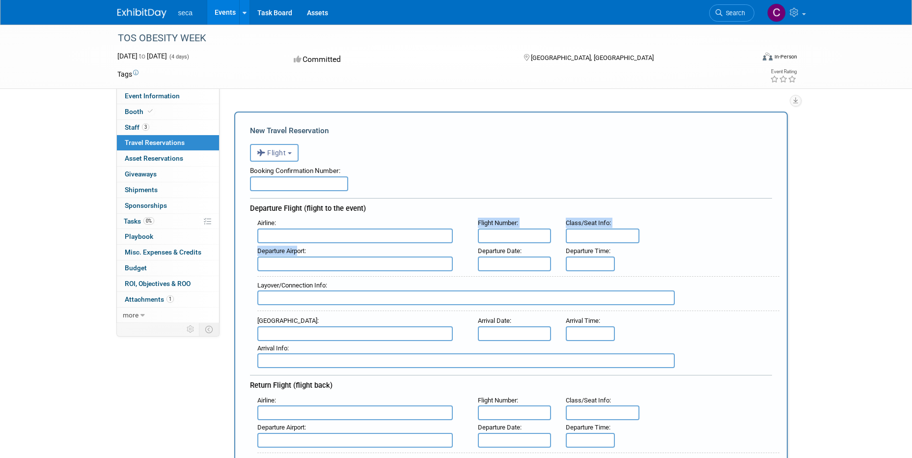
drag, startPoint x: 298, startPoint y: 244, endPoint x: 296, endPoint y: 238, distance: 5.6
click at [297, 239] on div "Airline : Flight Number : Class/Seat Info : : :" at bounding box center [511, 292] width 522 height 152
click at [295, 238] on input "text" at bounding box center [354, 235] width 195 height 15
click at [299, 271] on span "Delta Air Lines (DAL)" at bounding box center [360, 268] width 204 height 16
type input "Delta Air Lines (DAL)"
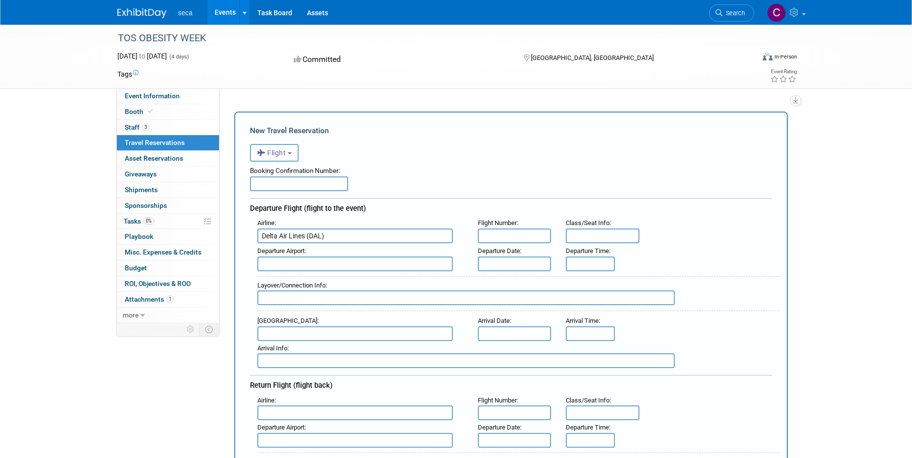
click at [341, 267] on input "text" at bounding box center [354, 263] width 195 height 15
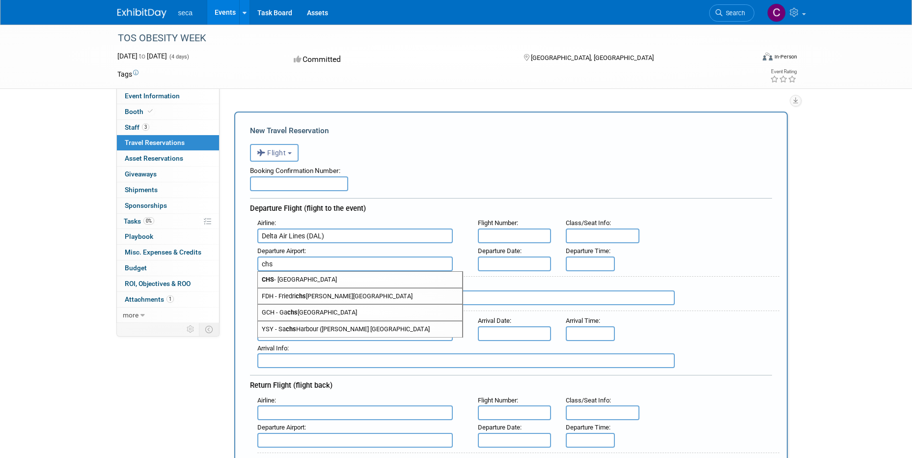
click at [341, 274] on span "CHS - Charleston Air Force Base-International Airport" at bounding box center [360, 280] width 204 height 16
type input "CHS - Charleston Air Force Base-International Airport"
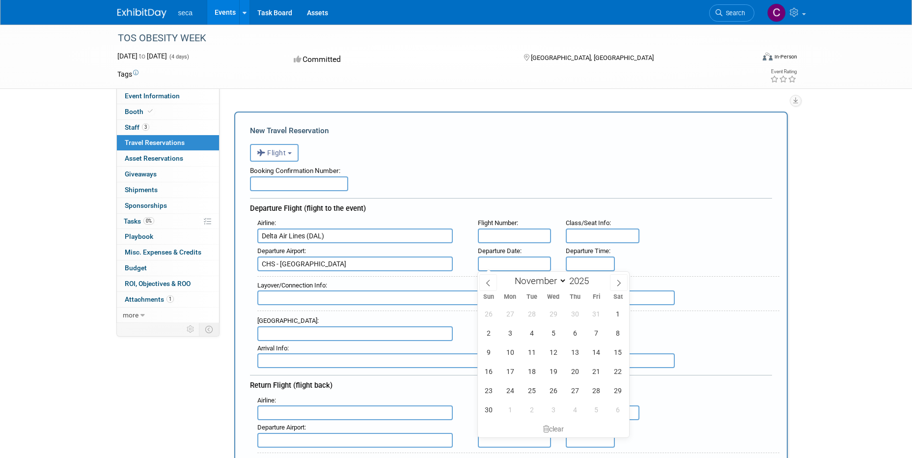
click at [532, 263] on input "text" at bounding box center [515, 263] width 74 height 15
click at [523, 329] on span "4" at bounding box center [531, 332] width 19 height 19
type input "Nov 4, 2025"
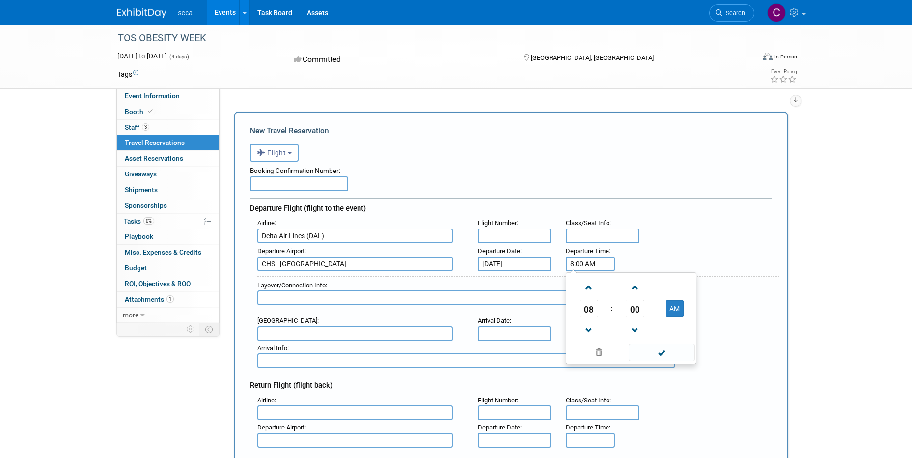
click at [582, 263] on input "8:00 AM" at bounding box center [590, 263] width 49 height 15
click at [606, 268] on input "8:008:10 AM" at bounding box center [590, 263] width 49 height 15
click at [675, 309] on button "AM" at bounding box center [675, 308] width 18 height 17
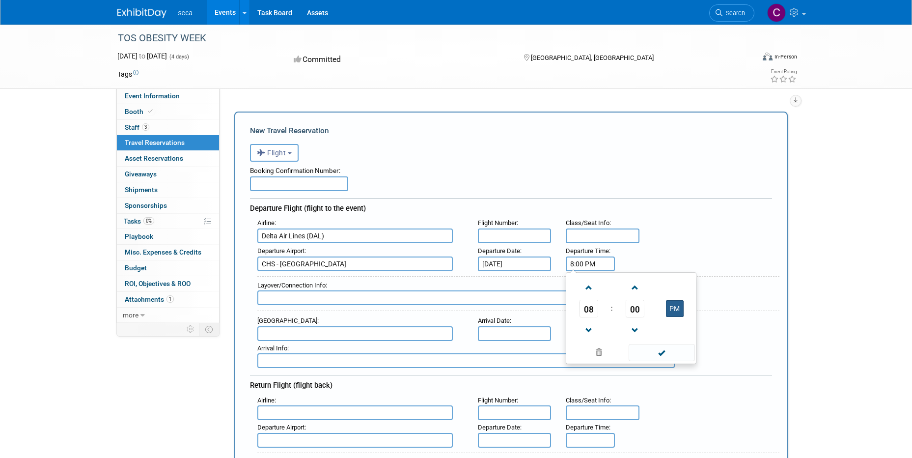
click at [674, 305] on button "PM" at bounding box center [675, 308] width 18 height 17
click at [658, 357] on span at bounding box center [662, 352] width 66 height 17
click at [583, 263] on input "8:00 AM" at bounding box center [590, 263] width 49 height 15
click at [635, 287] on span at bounding box center [634, 287] width 17 height 17
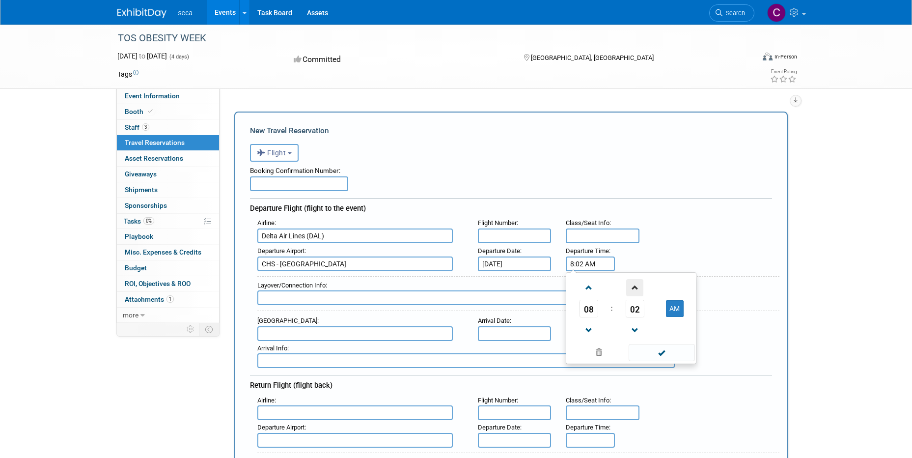
click at [635, 287] on span at bounding box center [634, 287] width 17 height 17
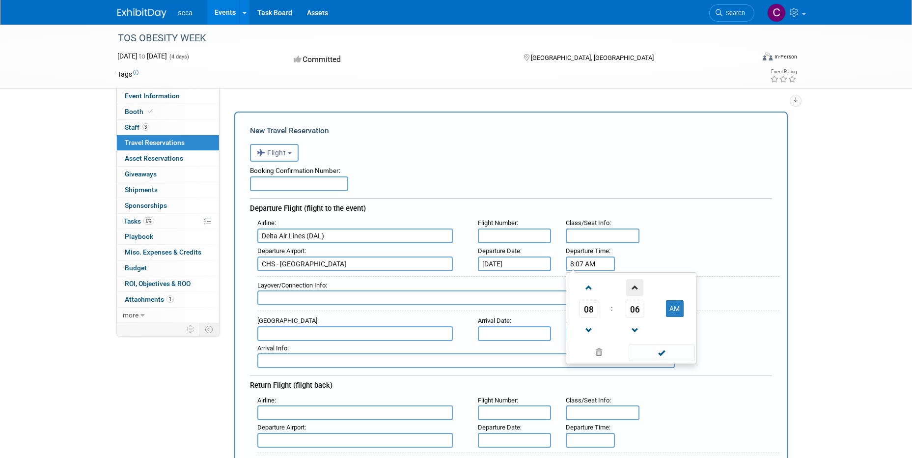
click at [635, 287] on span at bounding box center [634, 287] width 17 height 17
type input "8:10 AM"
click at [685, 352] on span at bounding box center [662, 352] width 66 height 17
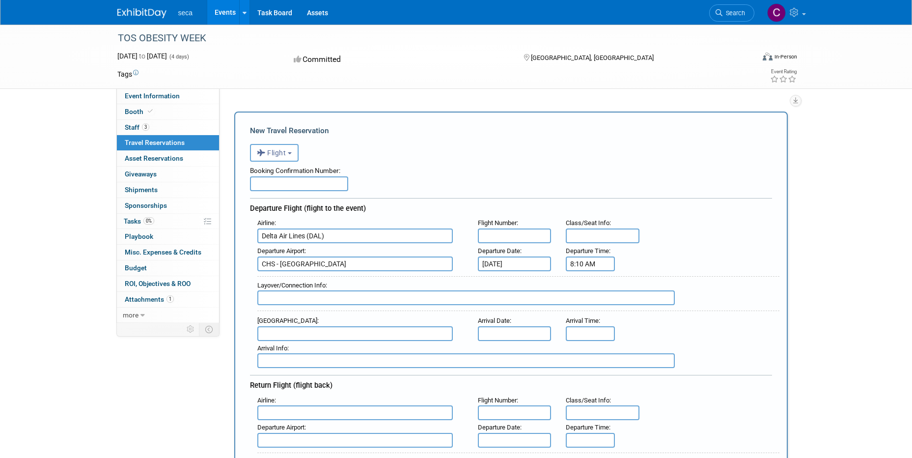
click at [357, 329] on input "text" at bounding box center [354, 333] width 195 height 15
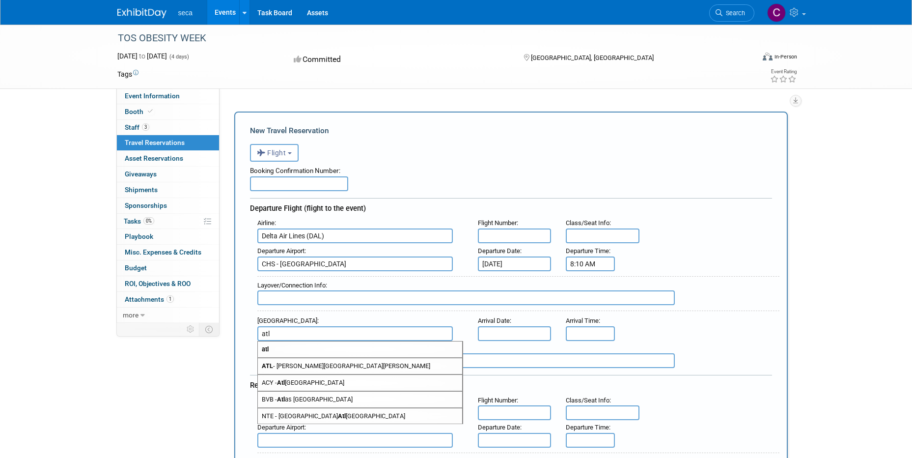
click at [339, 366] on span "ATL - Hartsfield Jackson Atlanta International Airport" at bounding box center [360, 366] width 204 height 16
type input "ATL - Hartsfield Jackson Atlanta International Airport"
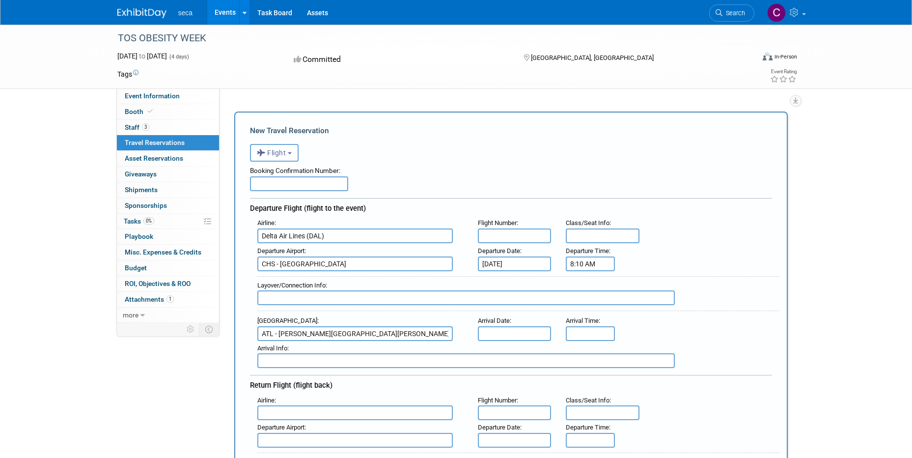
click at [568, 323] on span "Arrival Time" at bounding box center [582, 320] width 33 height 7
type input "8:00 AM"
click at [577, 336] on input "8:00 AM" at bounding box center [590, 333] width 49 height 15
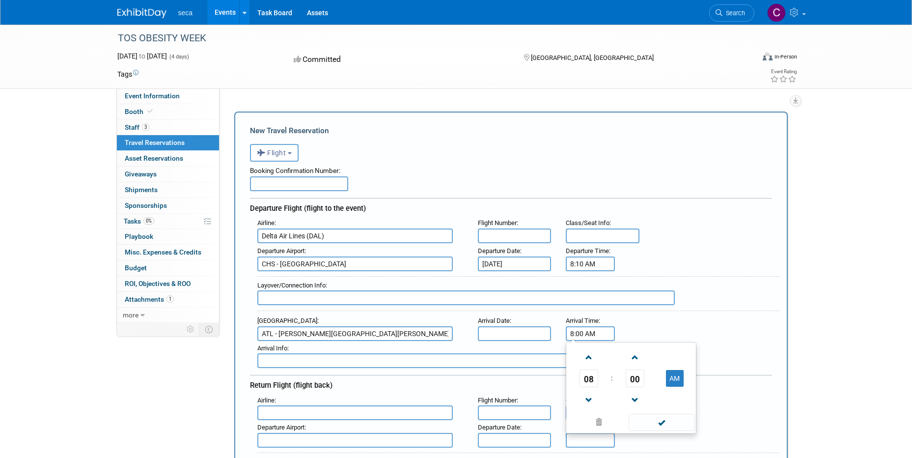
click at [516, 337] on input "text" at bounding box center [515, 333] width 74 height 15
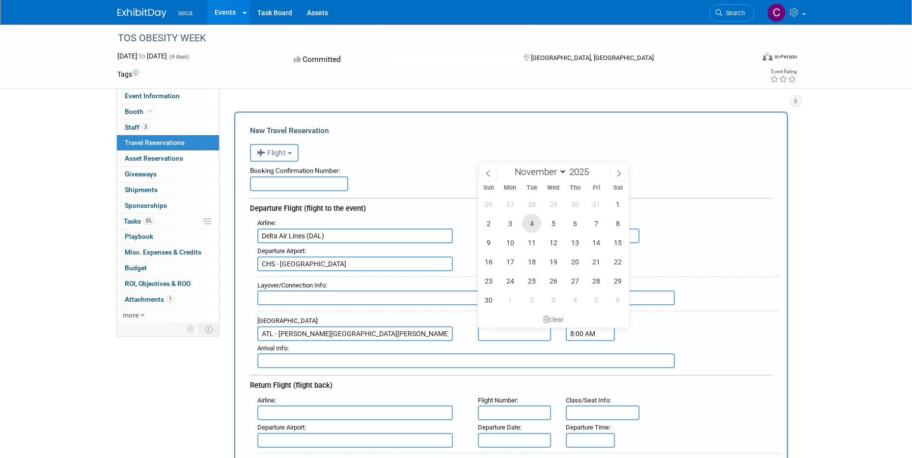
click at [534, 221] on span "4" at bounding box center [531, 223] width 19 height 19
type input "Nov 4, 2025"
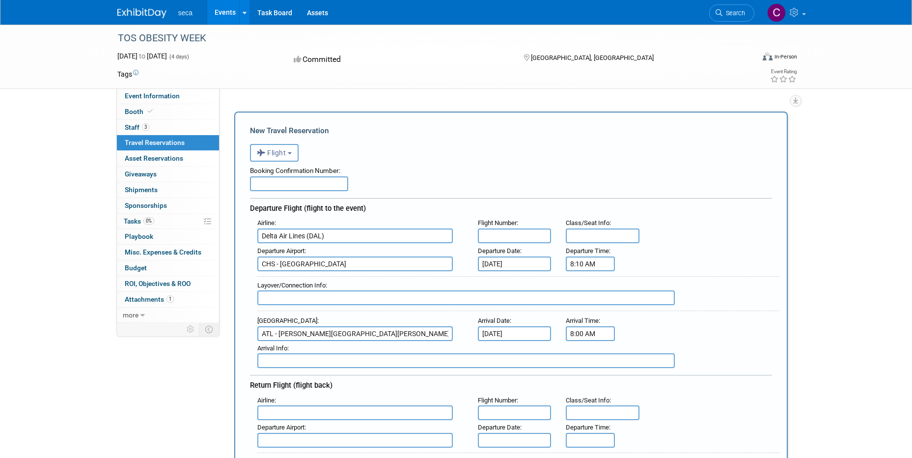
click at [589, 341] on div "Arrival Info :" at bounding box center [514, 354] width 529 height 27
click at [590, 329] on input "8:00 AM" at bounding box center [590, 333] width 49 height 15
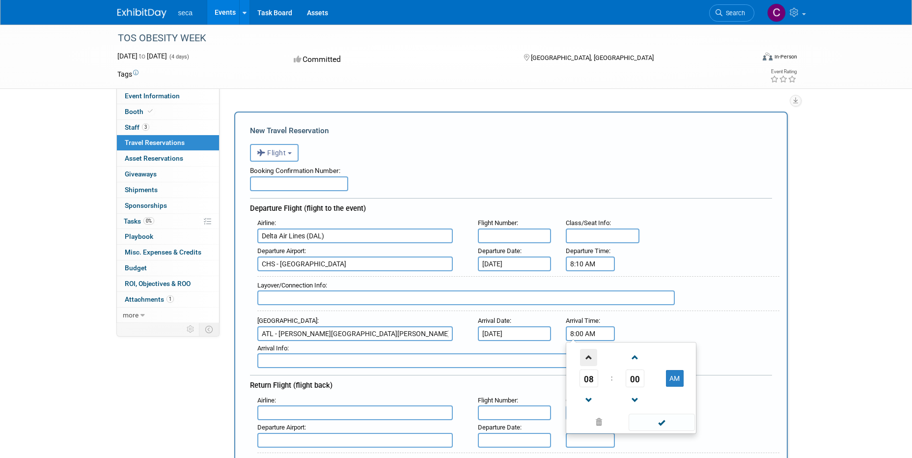
click at [587, 351] on span at bounding box center [588, 357] width 17 height 17
click at [644, 377] on td "00" at bounding box center [634, 378] width 41 height 18
click at [641, 377] on span "00" at bounding box center [635, 378] width 19 height 18
click at [619, 387] on td "25" at bounding box center [615, 384] width 31 height 27
click at [631, 395] on span at bounding box center [634, 399] width 17 height 17
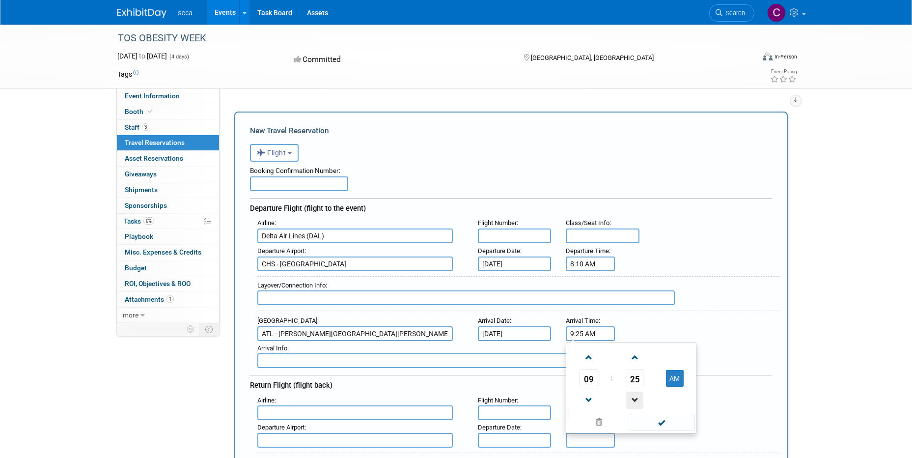
type input "9:24 AM"
click at [647, 412] on td at bounding box center [661, 421] width 66 height 19
click at [648, 417] on span at bounding box center [662, 421] width 66 height 17
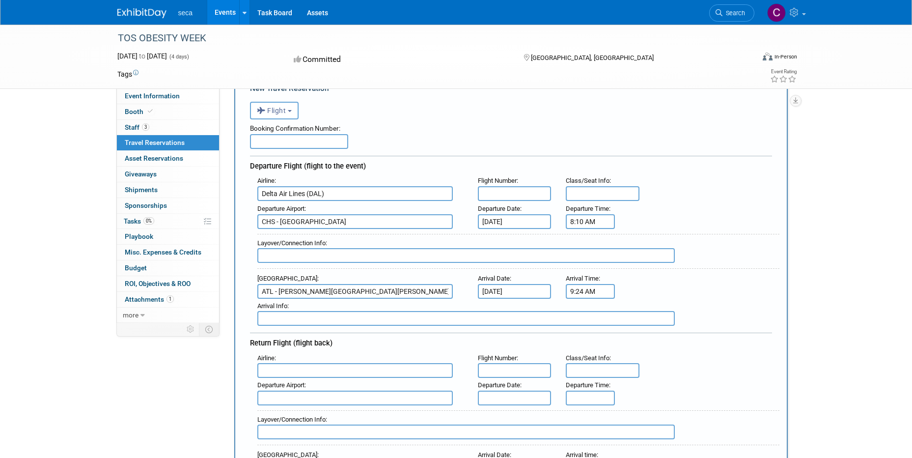
scroll to position [98, 0]
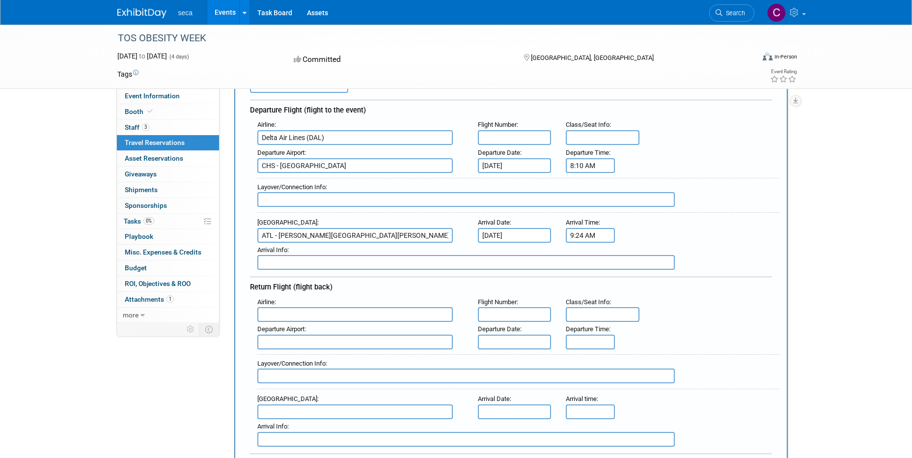
click at [297, 310] on input "text" at bounding box center [354, 314] width 195 height 15
click at [302, 348] on span "Delt a Air Lines (DAL)" at bounding box center [360, 347] width 204 height 16
type input "Delta Air Lines (DAL)"
click at [510, 342] on input "text" at bounding box center [515, 341] width 74 height 15
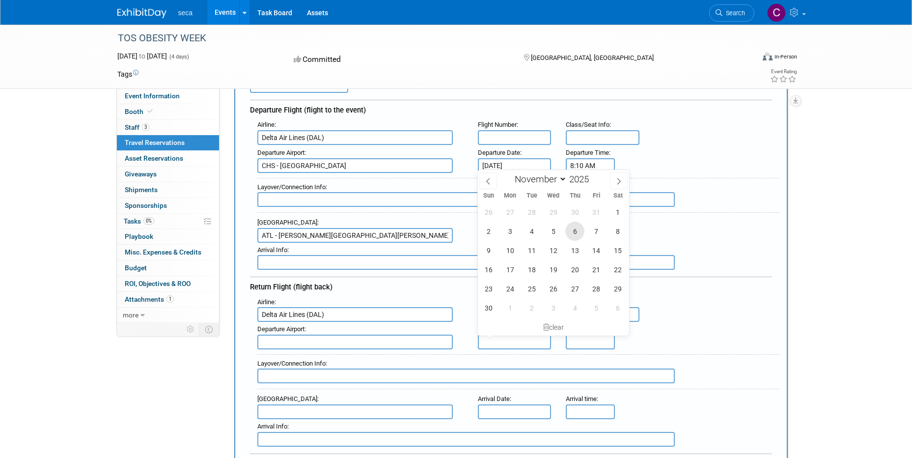
click at [571, 233] on span "6" at bounding box center [574, 230] width 19 height 19
type input "Nov 6, 2025"
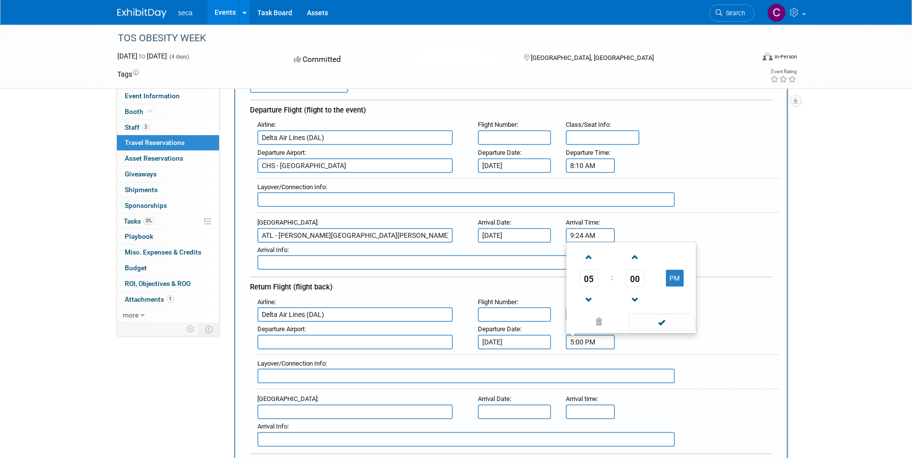
click at [580, 342] on input "5:00 PM" at bounding box center [590, 341] width 49 height 15
click at [590, 264] on link at bounding box center [588, 256] width 19 height 25
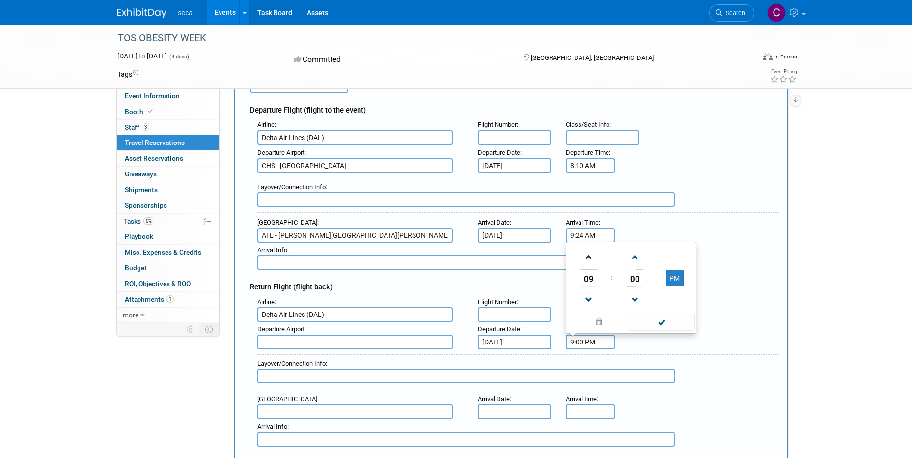
click at [590, 264] on link at bounding box center [588, 256] width 19 height 25
click at [632, 276] on span "00" at bounding box center [635, 278] width 19 height 18
click at [623, 295] on td "45" at bounding box center [615, 298] width 31 height 27
click at [639, 255] on span at bounding box center [634, 256] width 17 height 17
click at [639, 256] on span at bounding box center [634, 256] width 17 height 17
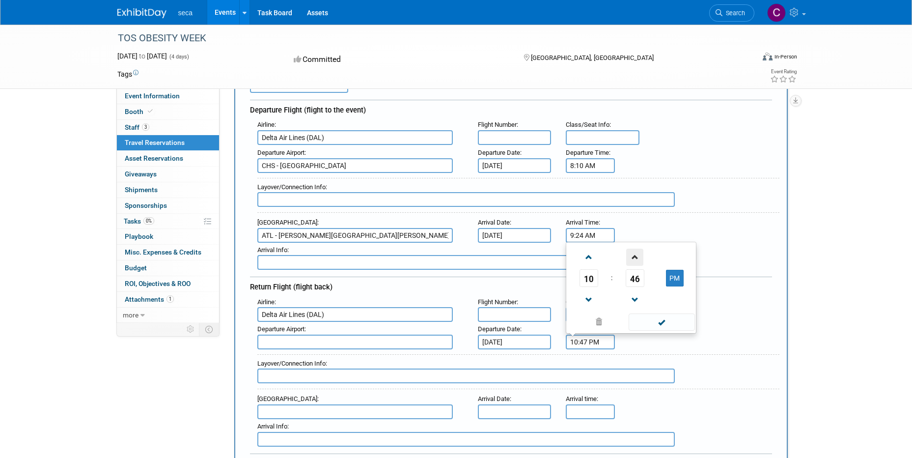
click at [639, 256] on span at bounding box center [634, 256] width 17 height 17
type input "10:49 PM"
click at [669, 322] on span at bounding box center [662, 321] width 66 height 17
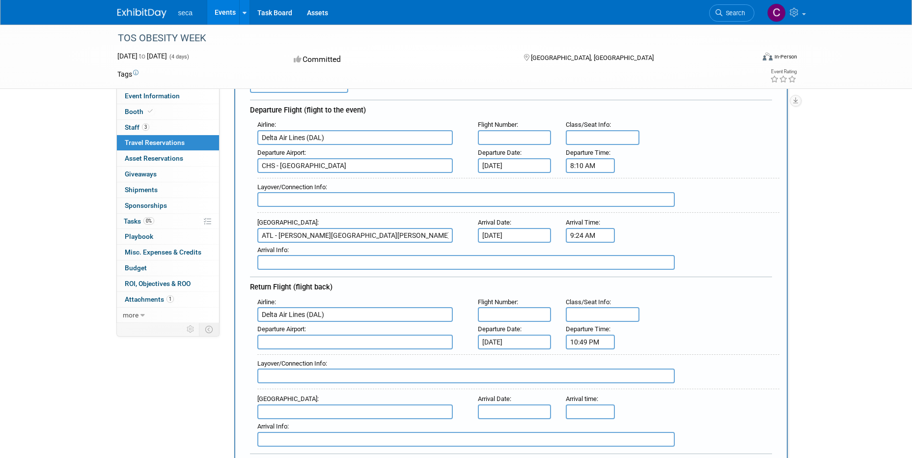
click at [345, 410] on input "text" at bounding box center [354, 411] width 195 height 15
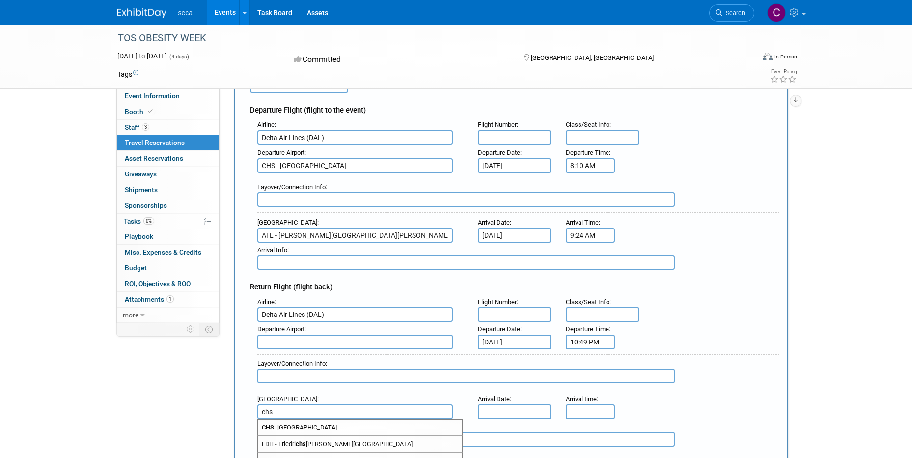
click at [326, 424] on span "CHS - Charleston Air Force Base-International Airport" at bounding box center [360, 427] width 204 height 16
type input "CHS - Charleston Air Force Base-International Airport"
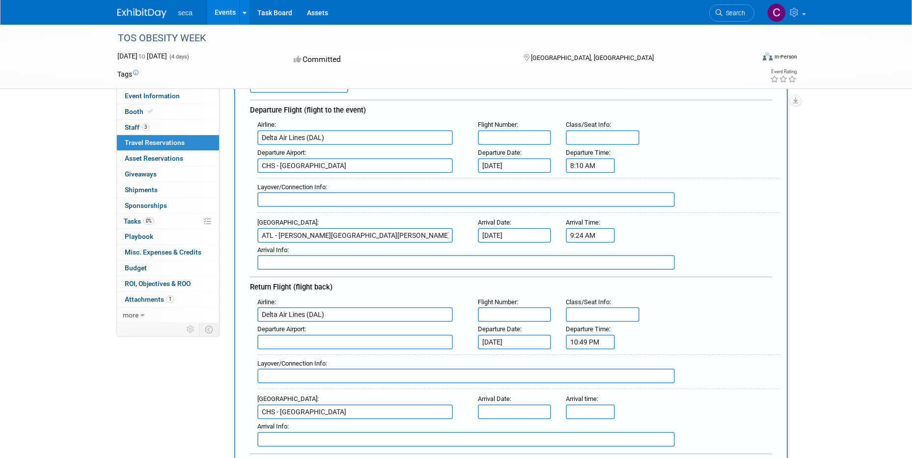
click at [505, 412] on input "text" at bounding box center [515, 411] width 74 height 15
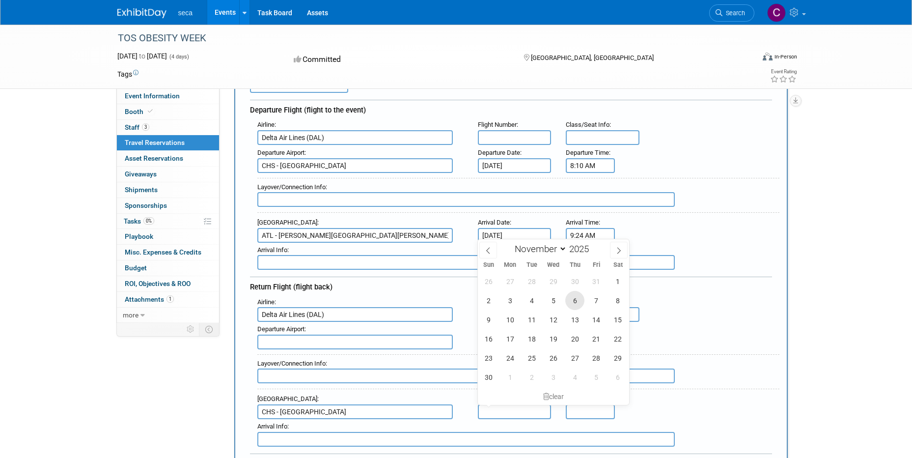
click at [576, 303] on span "6" at bounding box center [574, 300] width 19 height 19
type input "Nov 6, 2025"
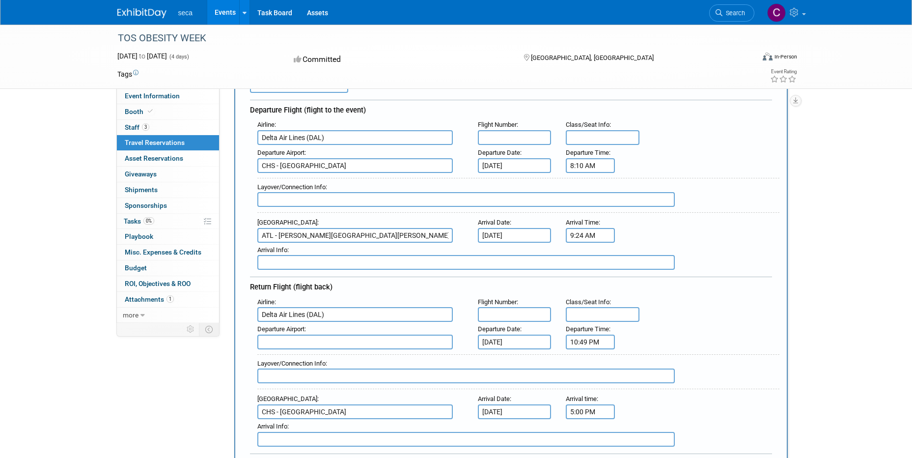
click at [583, 406] on input "5:00 PM" at bounding box center [590, 411] width 49 height 15
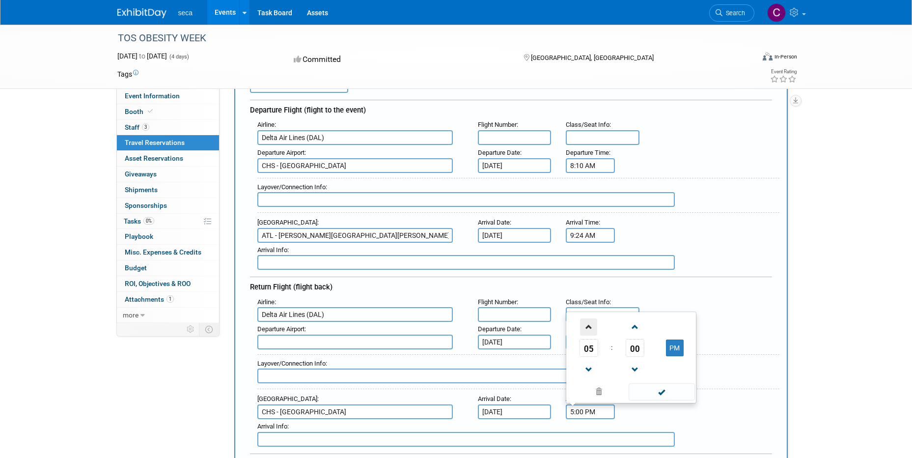
click at [585, 327] on span at bounding box center [588, 326] width 17 height 17
click at [585, 326] on span at bounding box center [588, 326] width 17 height 17
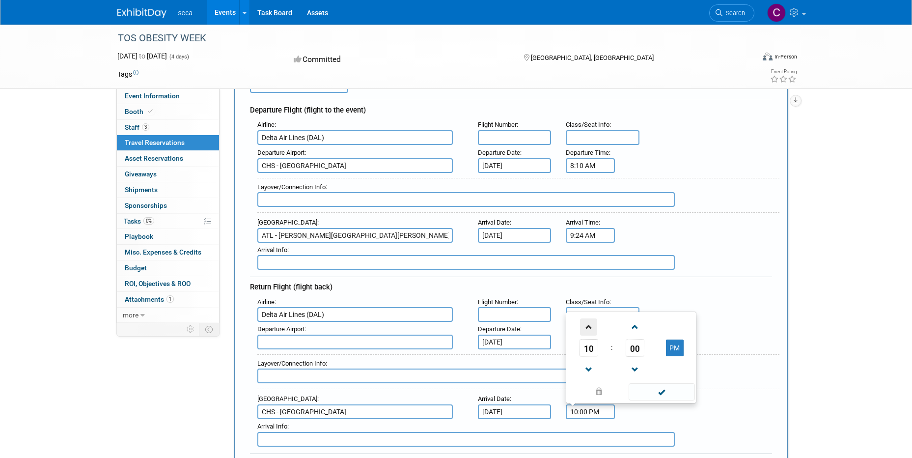
click at [585, 326] on span at bounding box center [588, 326] width 17 height 17
click at [631, 347] on span "00" at bounding box center [635, 348] width 19 height 18
click at [676, 371] on td "55" at bounding box center [677, 368] width 31 height 27
click at [636, 329] on span at bounding box center [634, 326] width 17 height 17
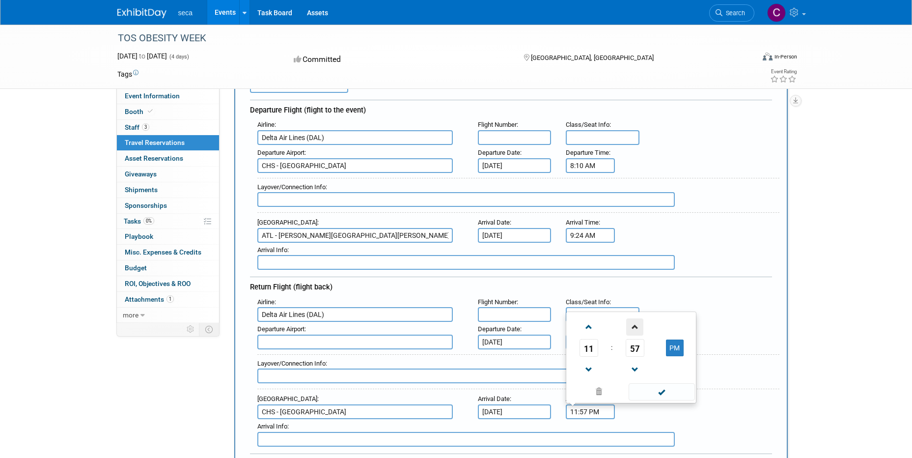
click at [636, 329] on span at bounding box center [634, 326] width 17 height 17
click at [636, 328] on span at bounding box center [634, 326] width 17 height 17
type input "11:59 PM"
click at [652, 392] on span at bounding box center [662, 391] width 66 height 17
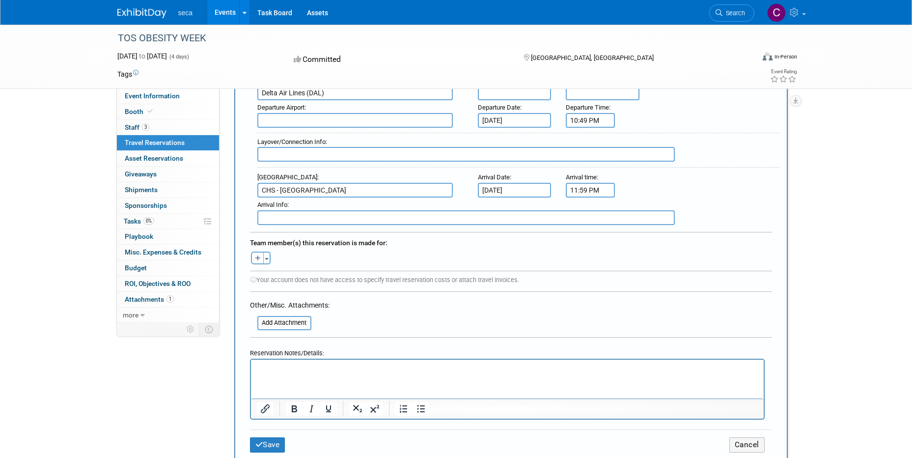
scroll to position [344, 0]
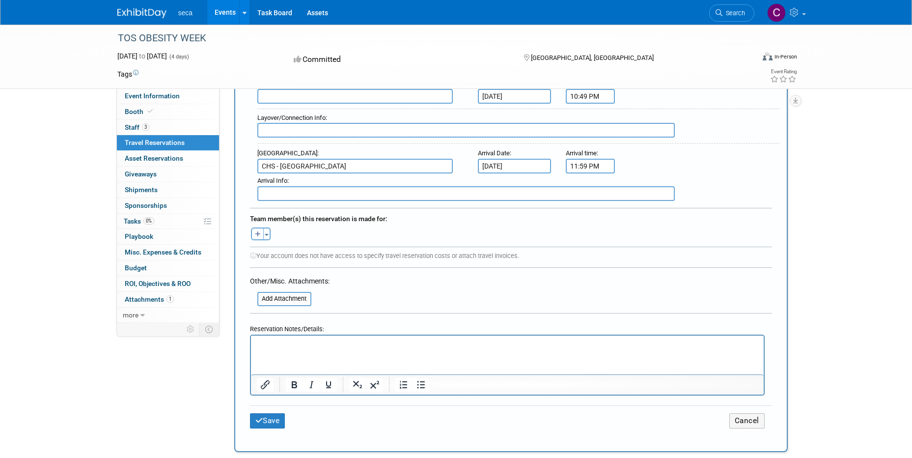
click at [256, 236] on button "button" at bounding box center [257, 233] width 13 height 13
select select
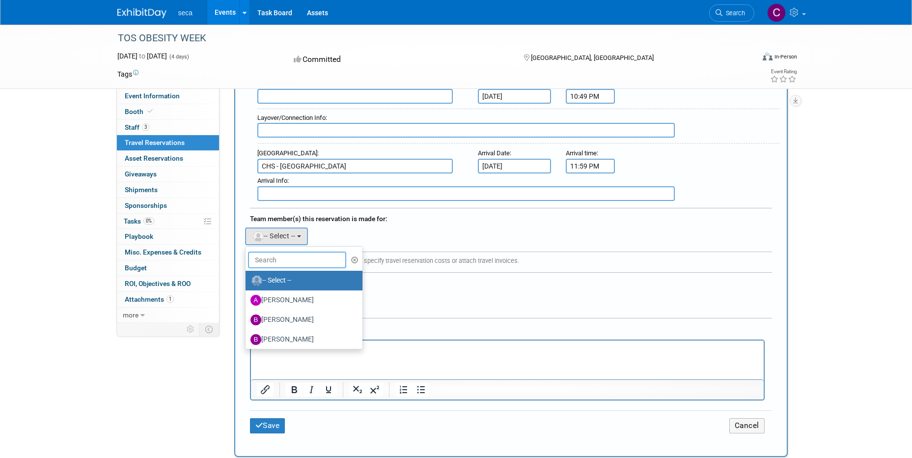
click at [293, 262] on input "text" at bounding box center [297, 259] width 98 height 17
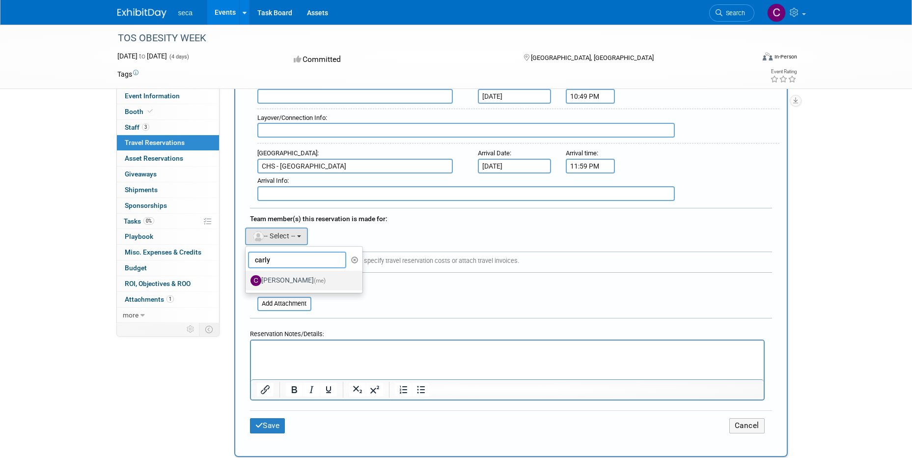
type input "carly"
click at [292, 282] on label "Carly Carter (me)" at bounding box center [301, 281] width 103 height 16
click at [247, 282] on input "Carly Carter (me)" at bounding box center [244, 279] width 6 height 6
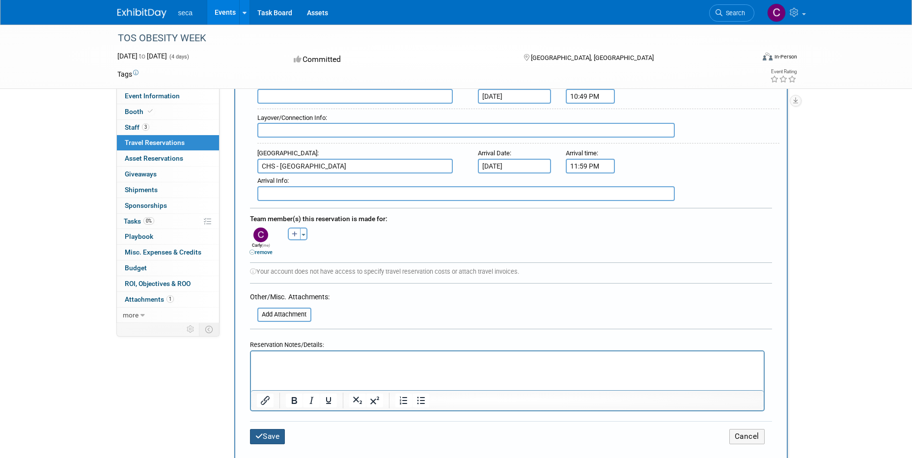
click at [268, 429] on button "Save" at bounding box center [267, 436] width 35 height 15
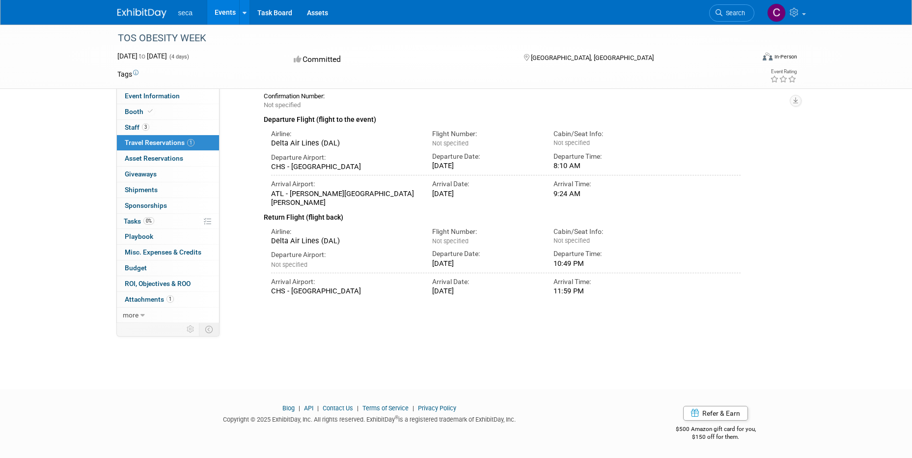
scroll to position [0, 0]
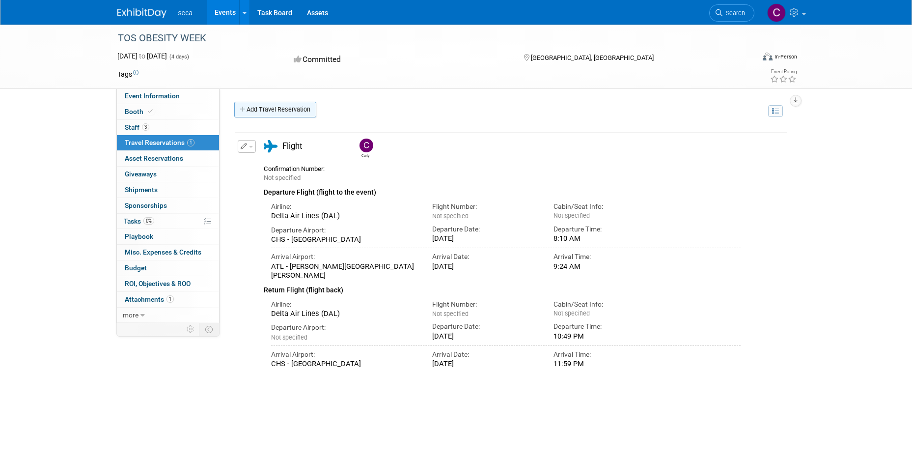
click at [255, 111] on link "Add Travel Reservation" at bounding box center [275, 110] width 82 height 16
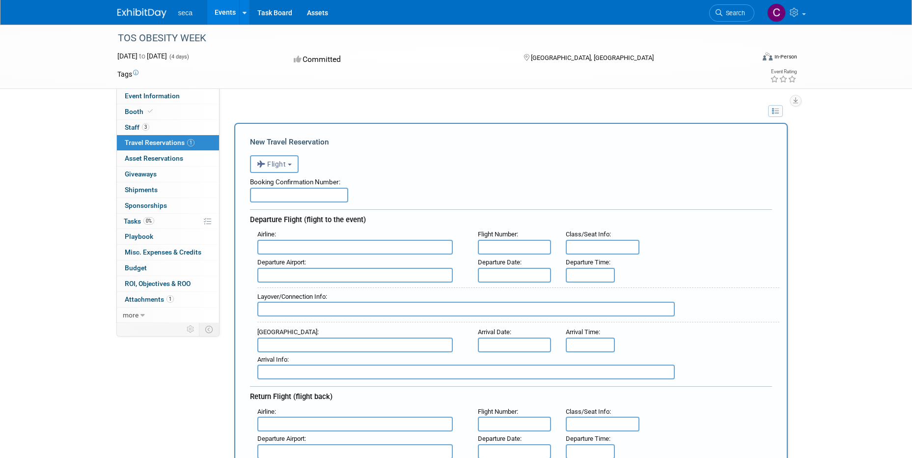
click at [286, 167] on span "Flight" at bounding box center [271, 164] width 29 height 8
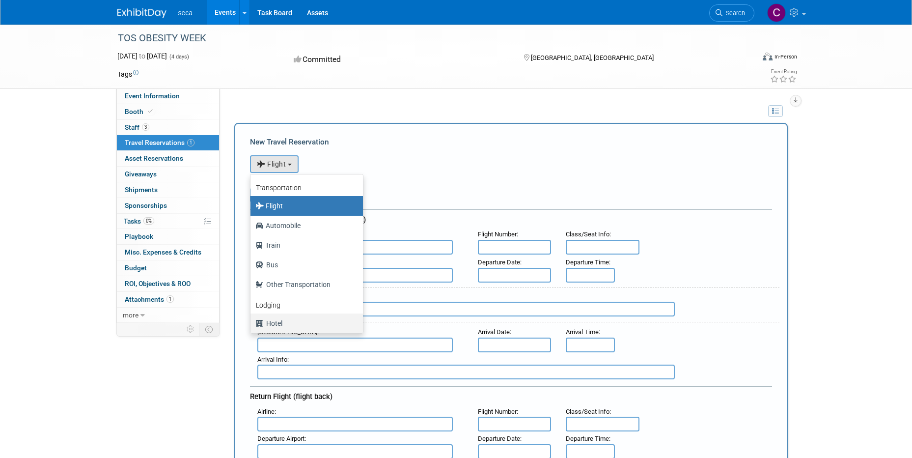
click at [286, 322] on label "Hotel" at bounding box center [304, 323] width 98 height 16
click at [252, 322] on input "Hotel" at bounding box center [249, 322] width 6 height 6
select select "6"
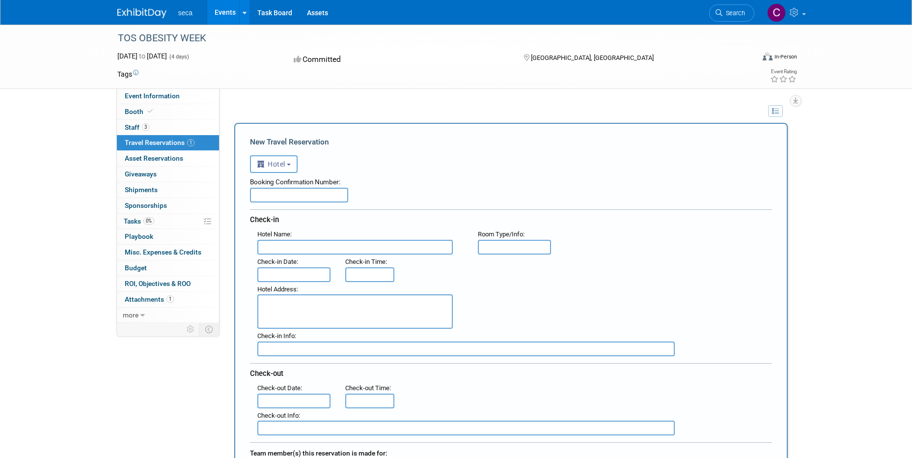
click at [281, 248] on input "text" at bounding box center [354, 247] width 195 height 15
click at [278, 249] on input "text" at bounding box center [354, 247] width 195 height 15
paste input "Holiday Inn Express & Suites Atlanta Downtown"
type input "Holiday Inn Express & Suites Atlanta Downtown"
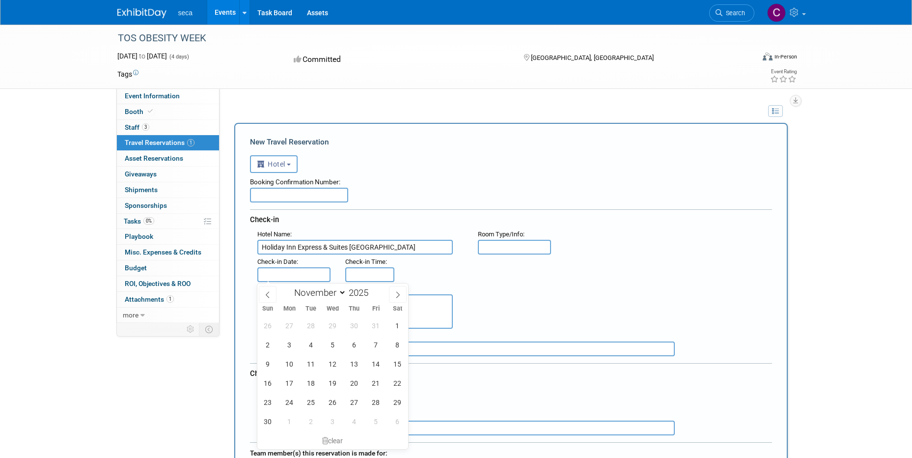
click at [308, 270] on input "text" at bounding box center [294, 274] width 74 height 15
click at [309, 344] on span "4" at bounding box center [310, 344] width 19 height 19
type input "Nov 4, 2025"
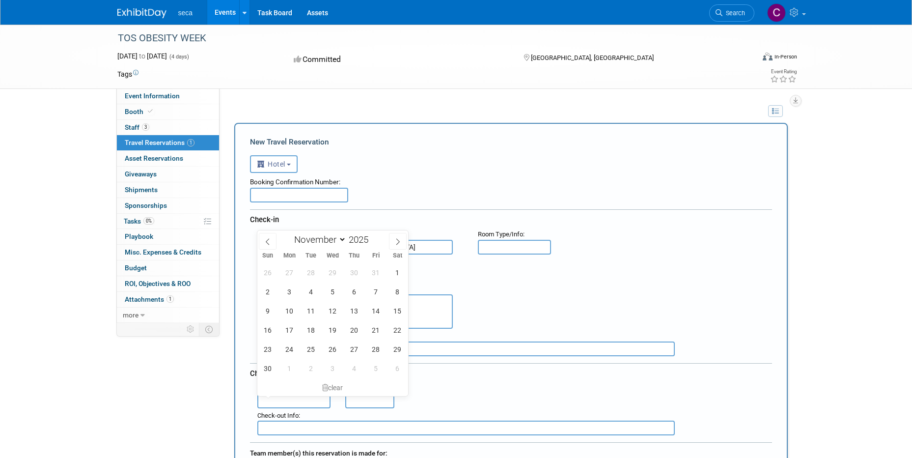
click at [301, 401] on input "text" at bounding box center [294, 400] width 74 height 15
click at [358, 291] on span "6" at bounding box center [354, 291] width 19 height 19
type input "Nov 6, 2025"
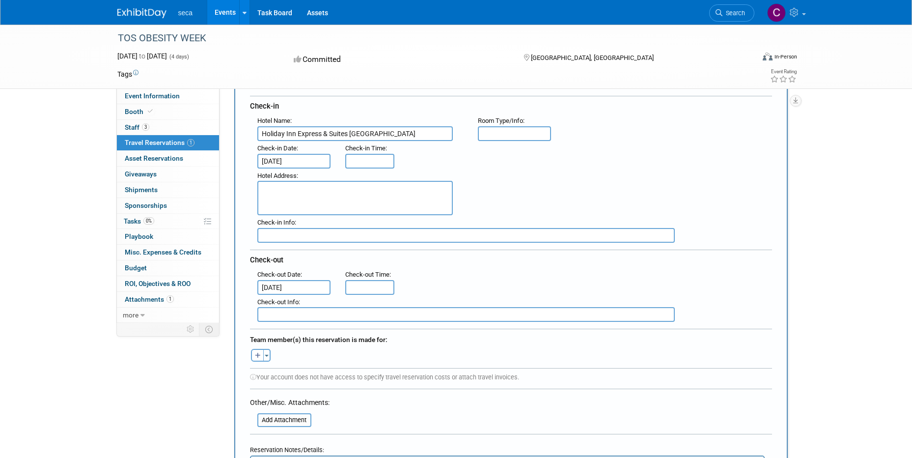
scroll to position [147, 0]
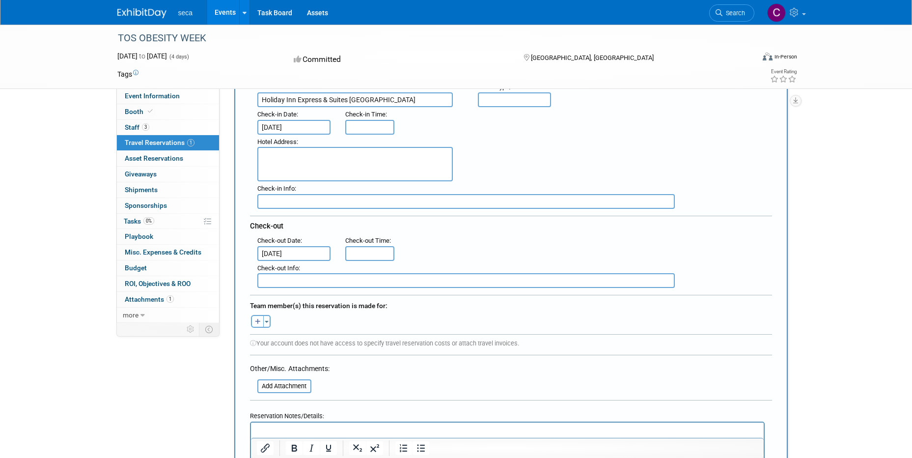
click at [258, 321] on icon "button" at bounding box center [258, 322] width 6 height 6
select select
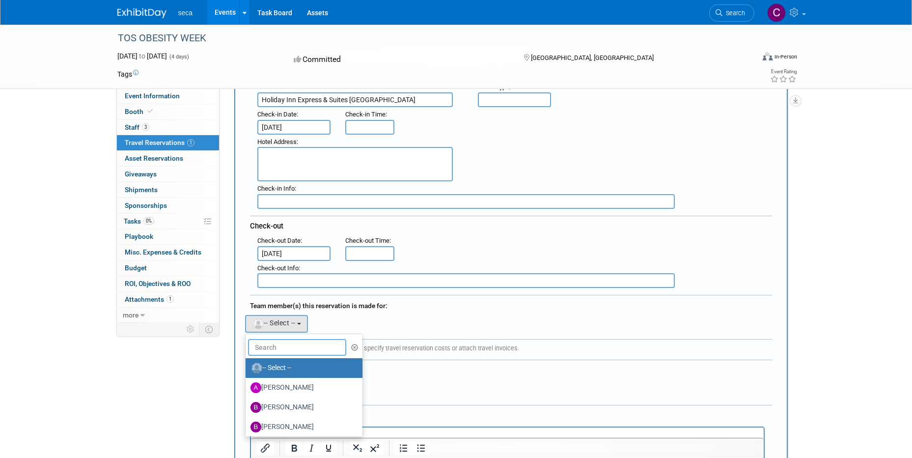
click at [270, 346] on input "text" at bounding box center [297, 347] width 98 height 17
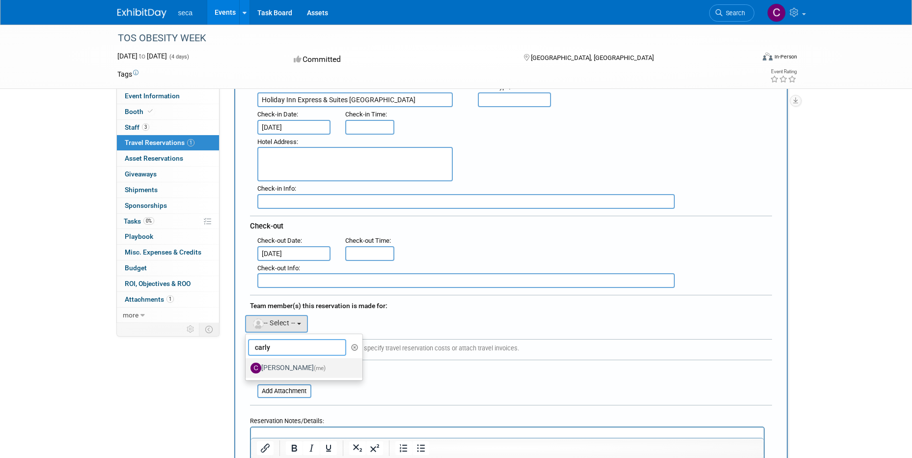
type input "carly"
click at [314, 369] on span "(me)" at bounding box center [320, 367] width 12 height 7
click at [247, 369] on input "Carly Carter (me)" at bounding box center [244, 366] width 6 height 6
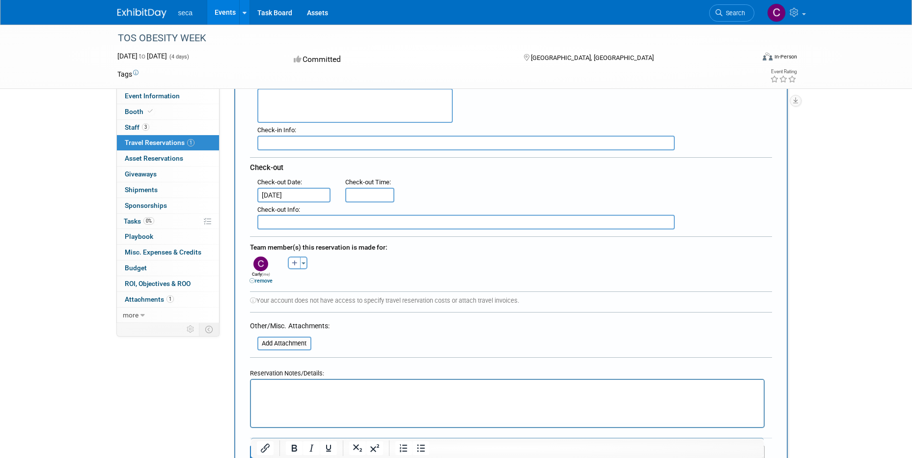
scroll to position [295, 0]
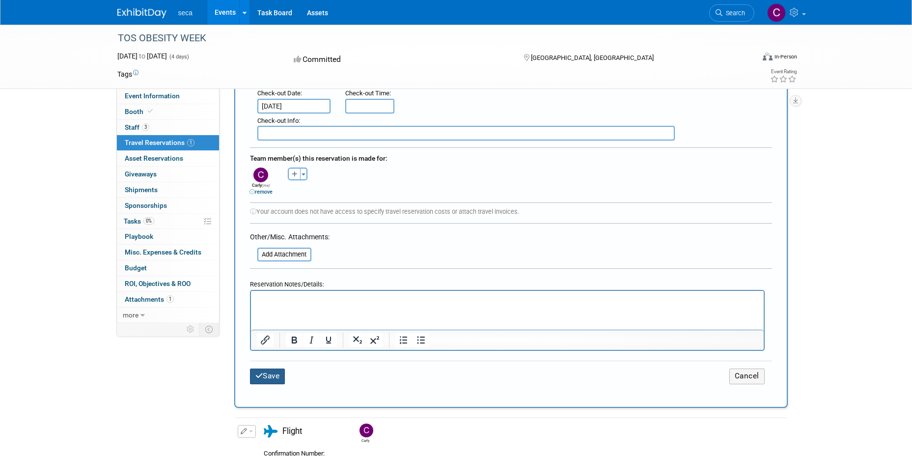
click at [262, 371] on button "Save" at bounding box center [267, 375] width 35 height 15
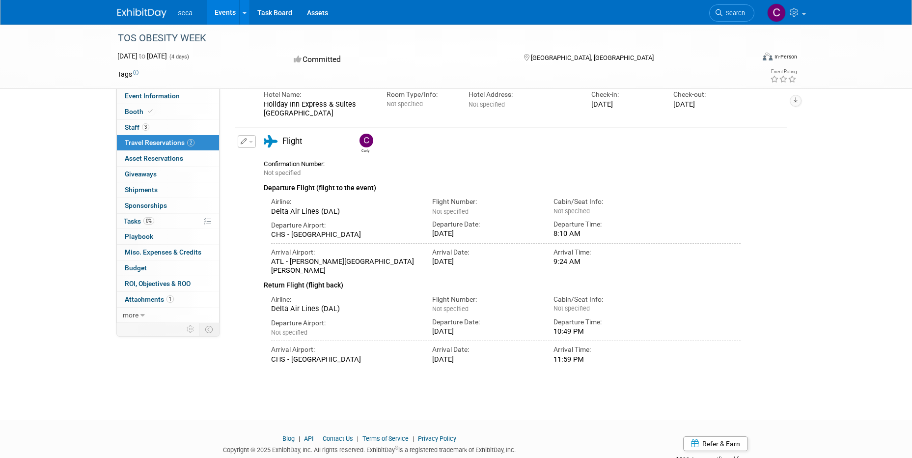
scroll to position [98, 0]
click at [171, 8] on link at bounding box center [147, 8] width 61 height 8
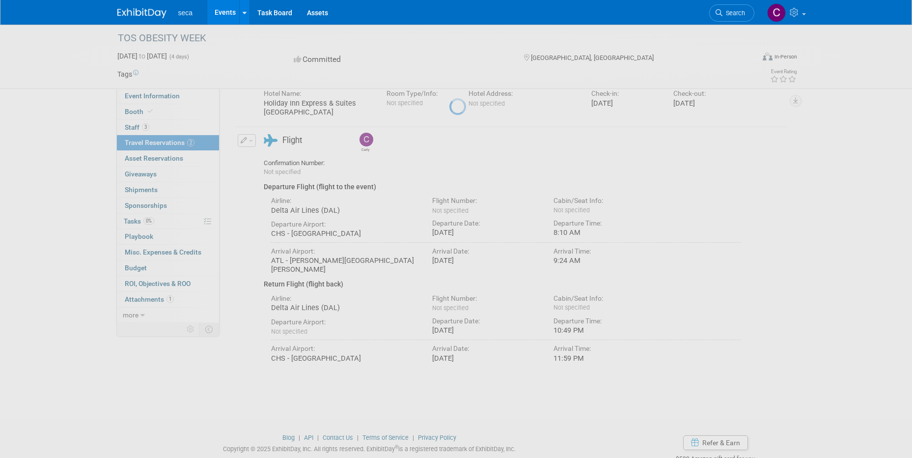
click at [145, 8] on link at bounding box center [147, 8] width 61 height 8
